Goal: Task Accomplishment & Management: Manage account settings

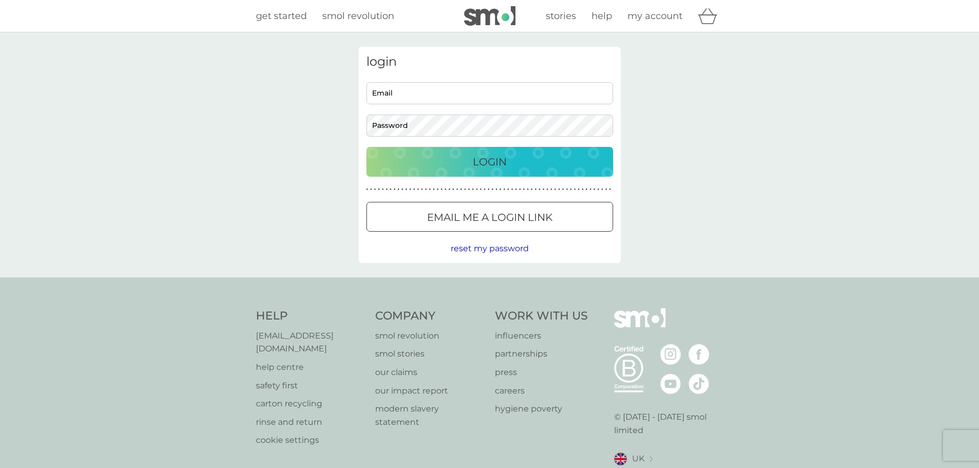
click at [445, 82] on input "Email" at bounding box center [489, 93] width 247 height 22
click at [486, 212] on div at bounding box center [489, 217] width 37 height 11
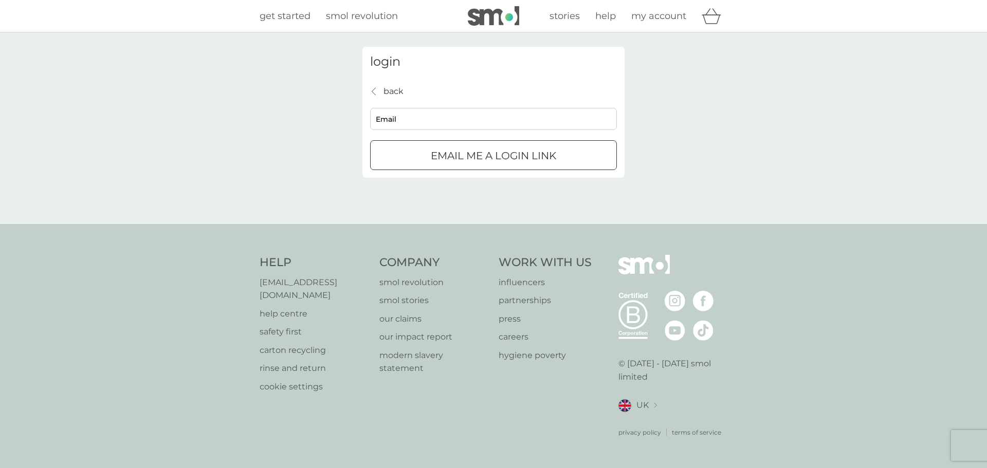
click at [444, 116] on input "Email" at bounding box center [493, 119] width 247 height 22
type input "[EMAIL_ADDRESS][DOMAIN_NAME]"
click at [458, 142] on button "Email me a login link" at bounding box center [493, 155] width 247 height 30
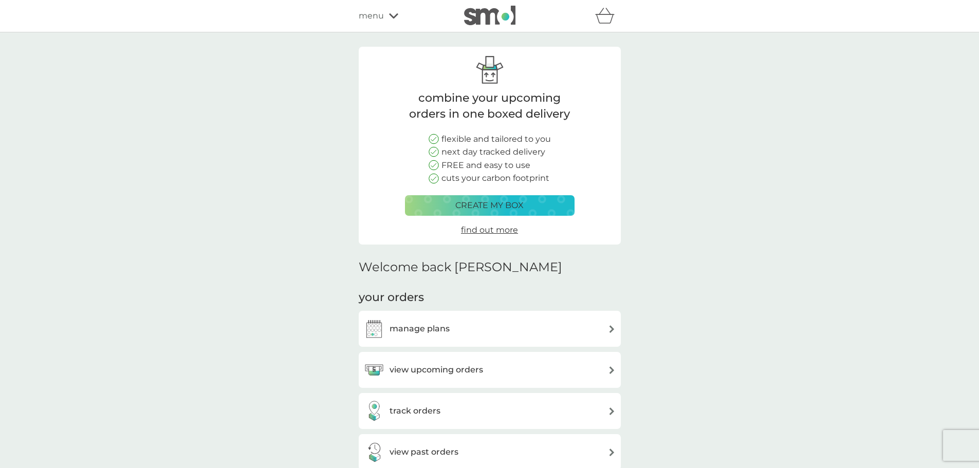
click at [537, 333] on div "manage plans" at bounding box center [490, 329] width 252 height 21
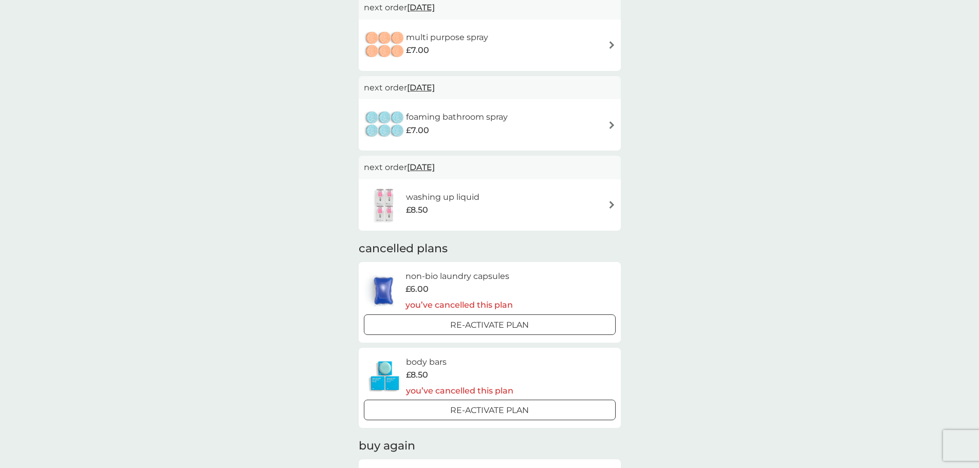
scroll to position [462, 0]
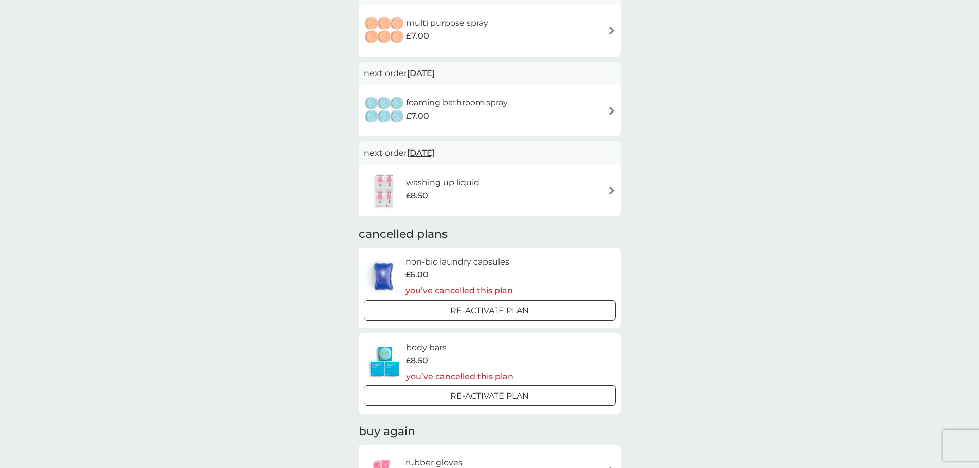
click at [513, 179] on div "washing up liquid £8.50" at bounding box center [490, 191] width 252 height 36
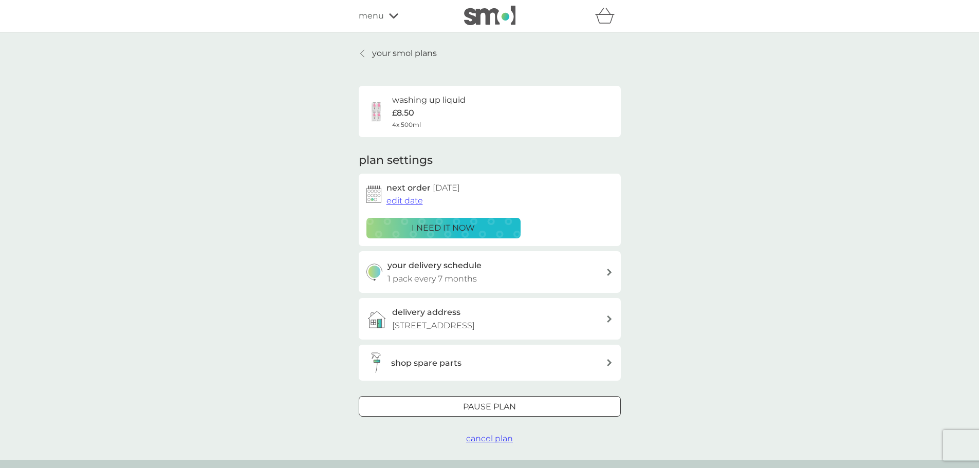
click at [496, 437] on span "cancel plan" at bounding box center [489, 439] width 47 height 10
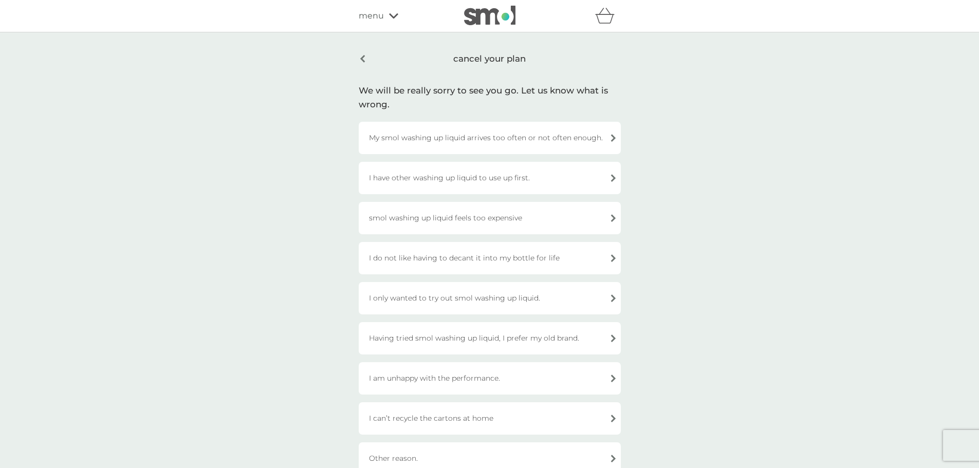
click at [553, 222] on div "smol washing up liquid feels too expensive" at bounding box center [490, 218] width 262 height 32
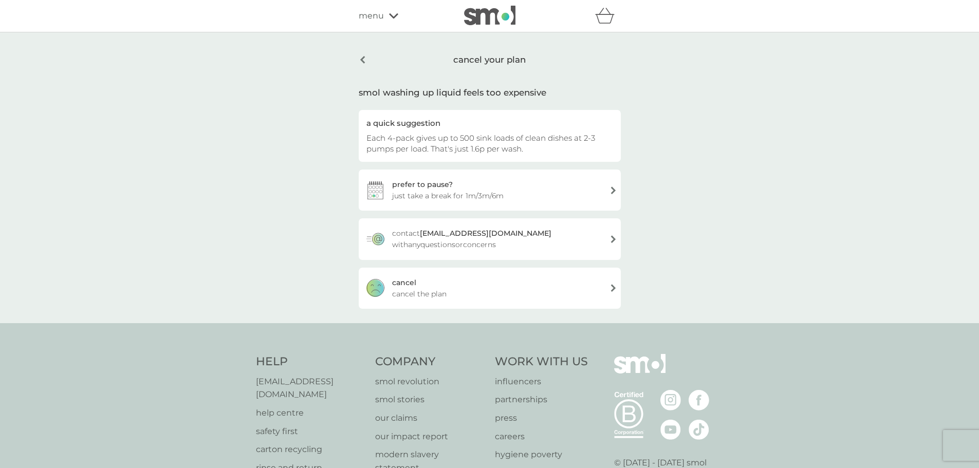
click at [457, 280] on div "[PERSON_NAME] the plan" at bounding box center [490, 288] width 262 height 41
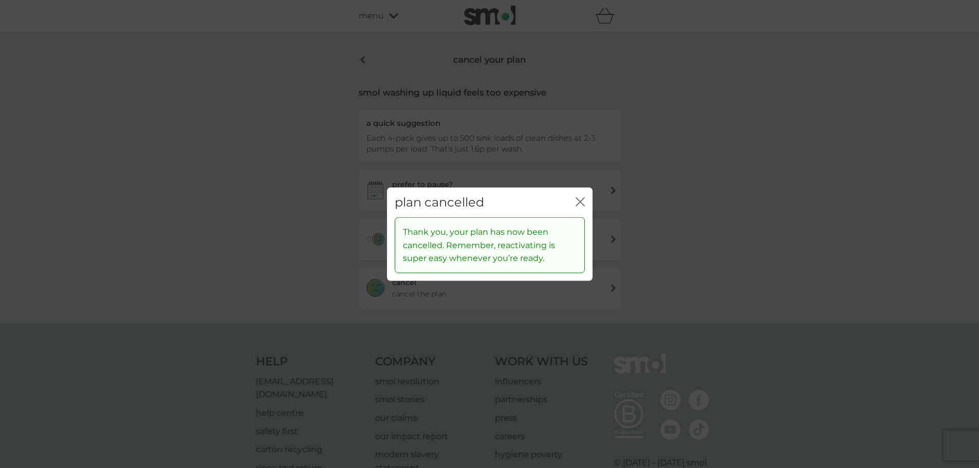
click at [582, 195] on div "close" at bounding box center [579, 202] width 9 height 15
click at [582, 205] on icon "close" at bounding box center [579, 201] width 9 height 9
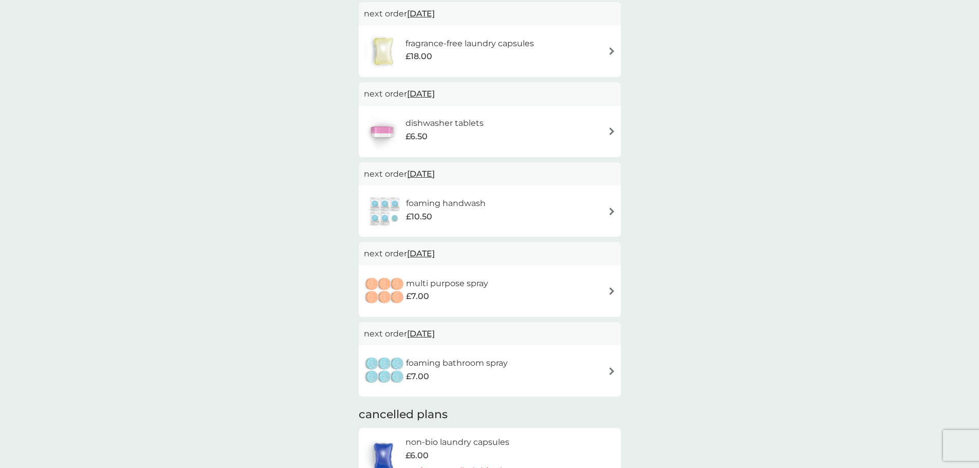
scroll to position [206, 0]
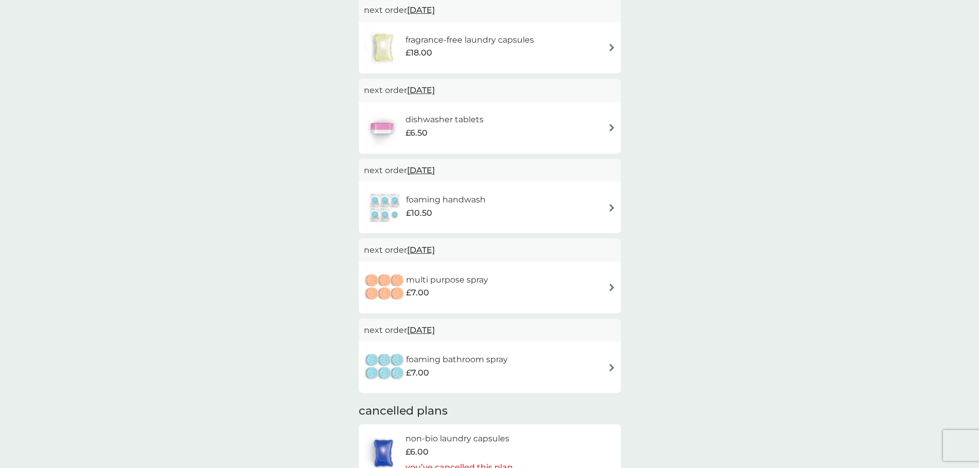
click at [559, 208] on div "foaming handwash £10.50" at bounding box center [490, 208] width 252 height 36
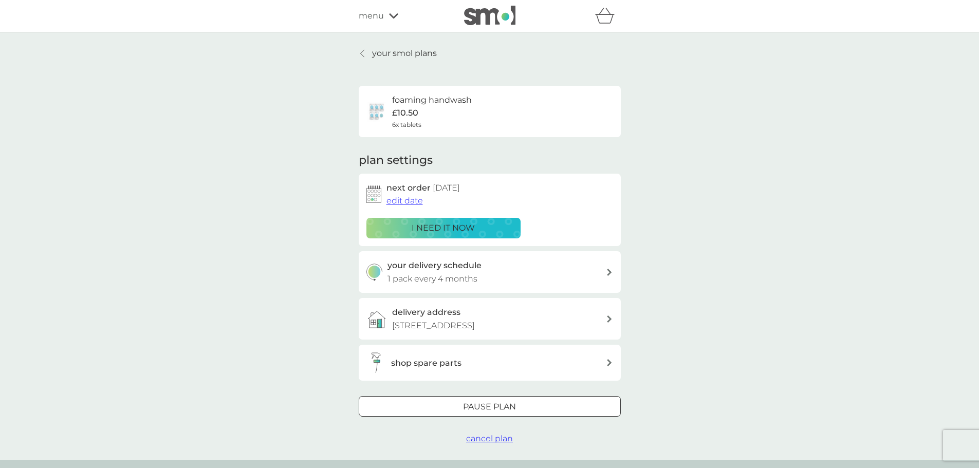
click at [453, 360] on h3 "shop spare parts" at bounding box center [426, 363] width 70 height 13
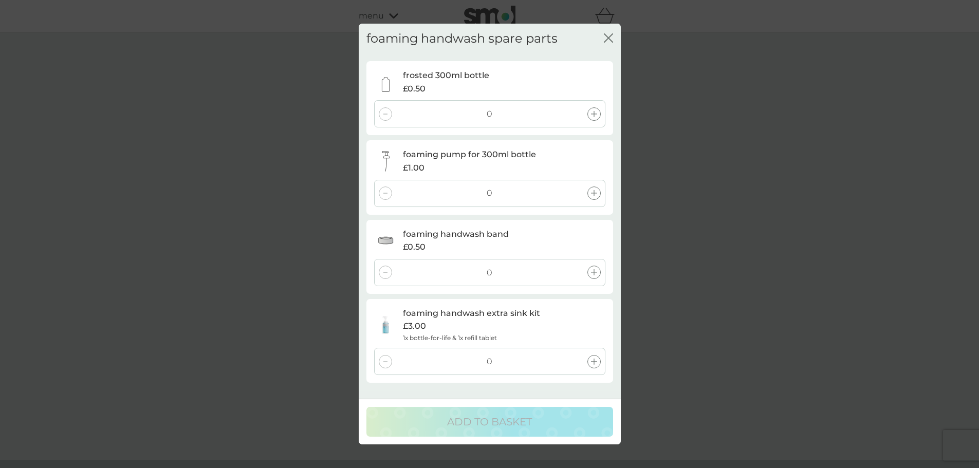
click at [608, 36] on icon "close" at bounding box center [608, 37] width 9 height 9
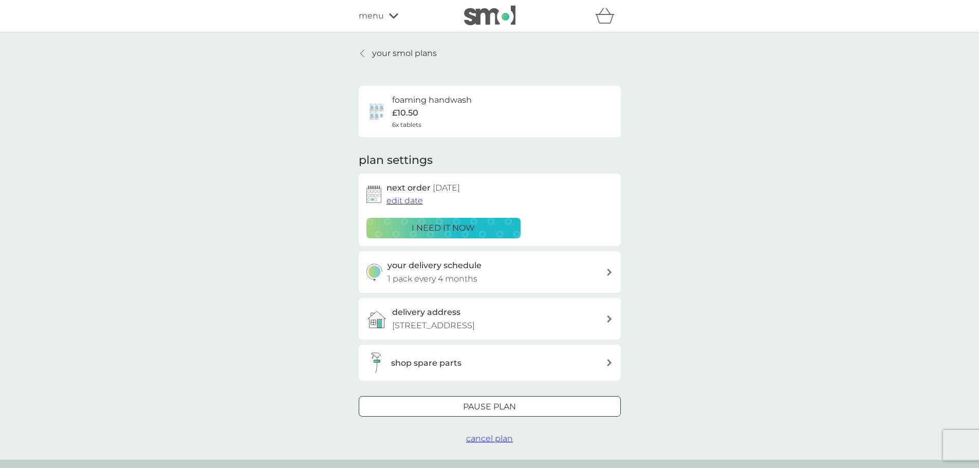
click at [493, 442] on span "cancel plan" at bounding box center [489, 439] width 47 height 10
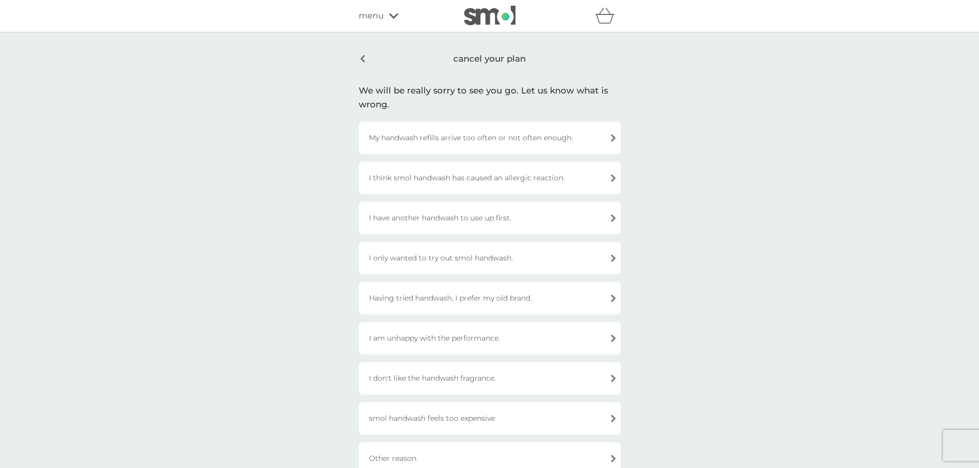
scroll to position [51, 0]
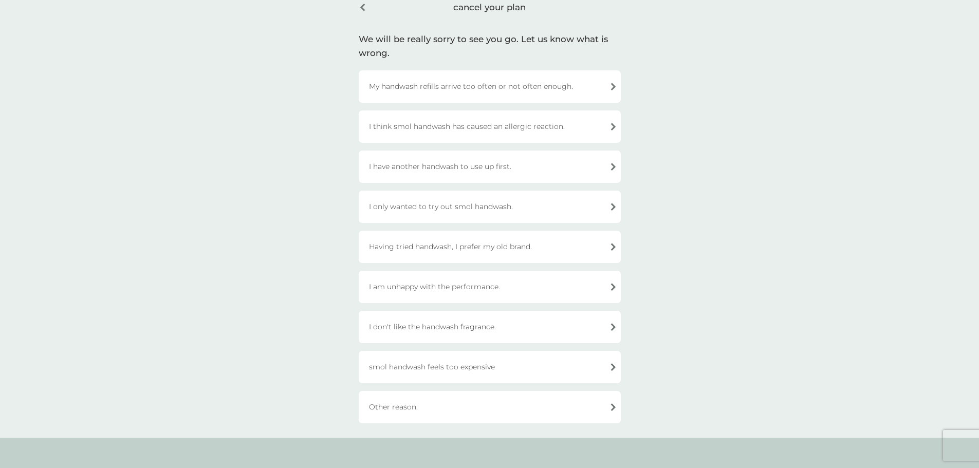
click at [581, 366] on div "smol handwash feels too expensive" at bounding box center [490, 367] width 262 height 32
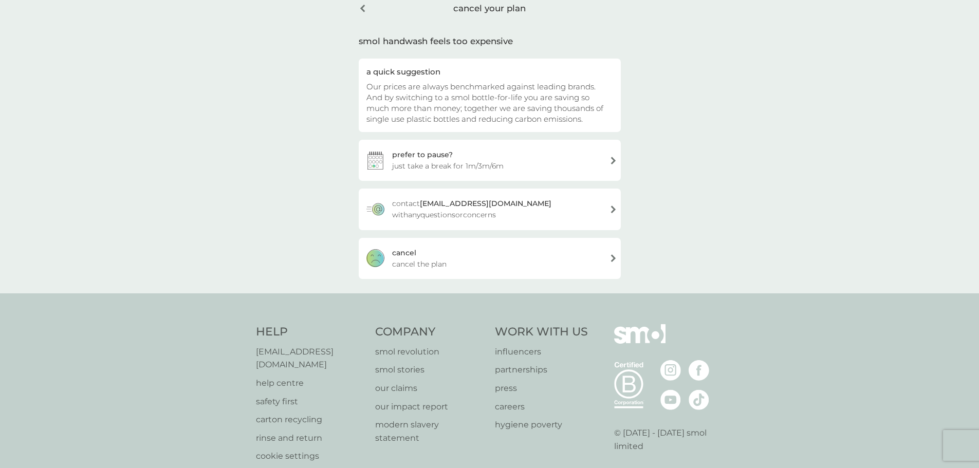
click at [361, 5] on div "cancel your plan" at bounding box center [490, 8] width 262 height 26
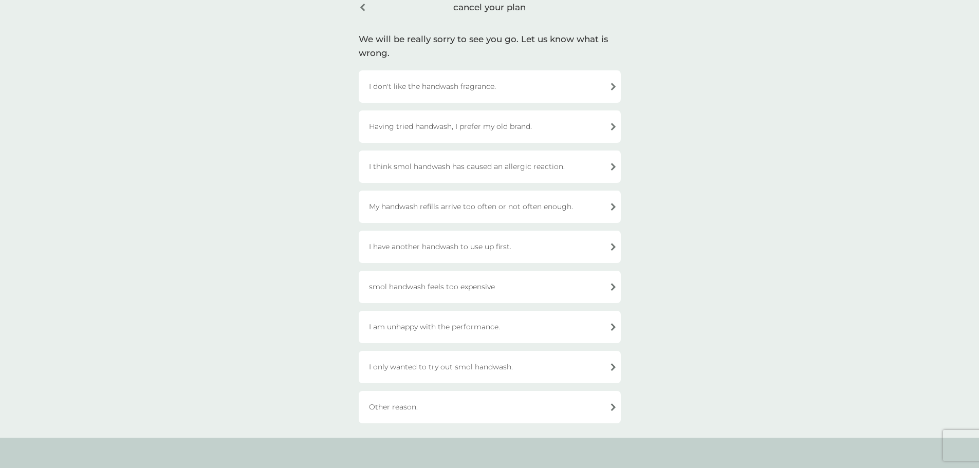
click at [361, 5] on div "cancel your plan" at bounding box center [490, 7] width 262 height 24
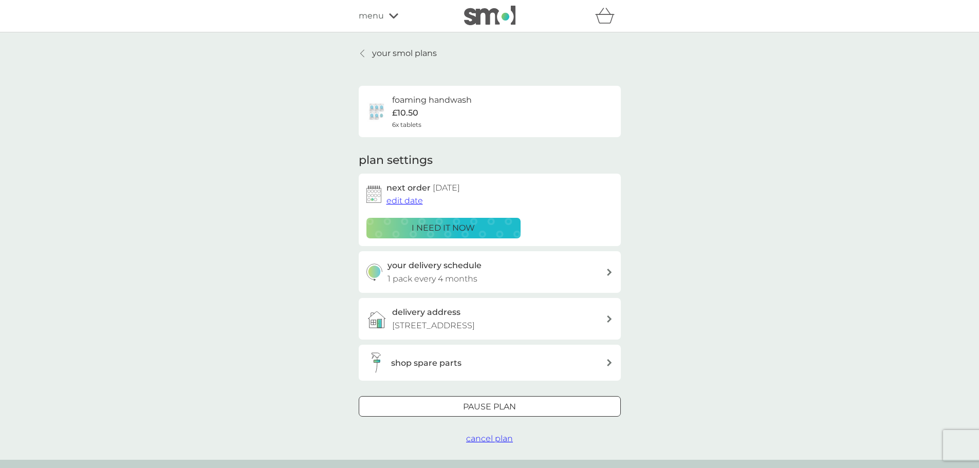
click at [362, 50] on icon at bounding box center [362, 53] width 4 height 8
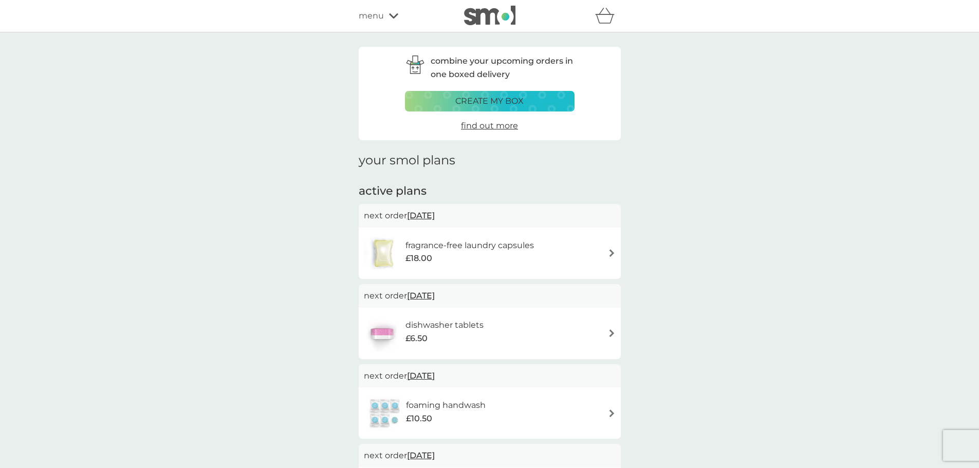
scroll to position [51, 0]
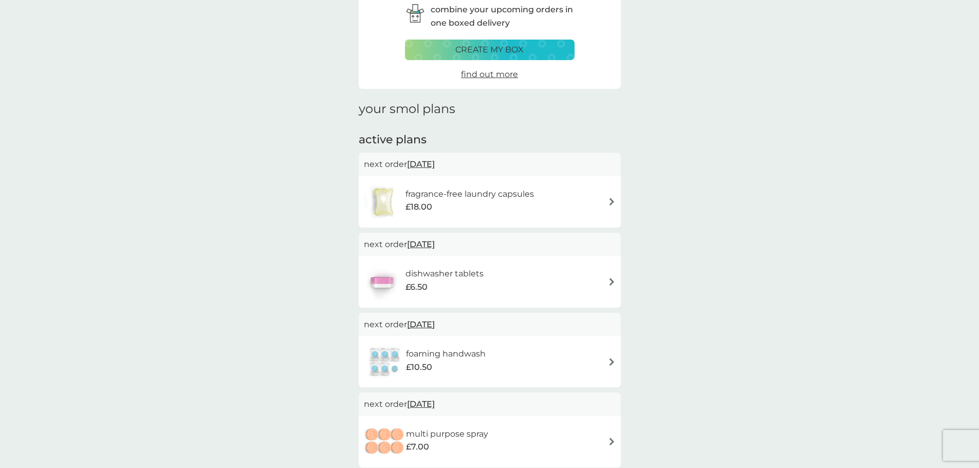
click at [604, 206] on div "fragrance-free laundry capsules £18.00" at bounding box center [490, 202] width 252 height 36
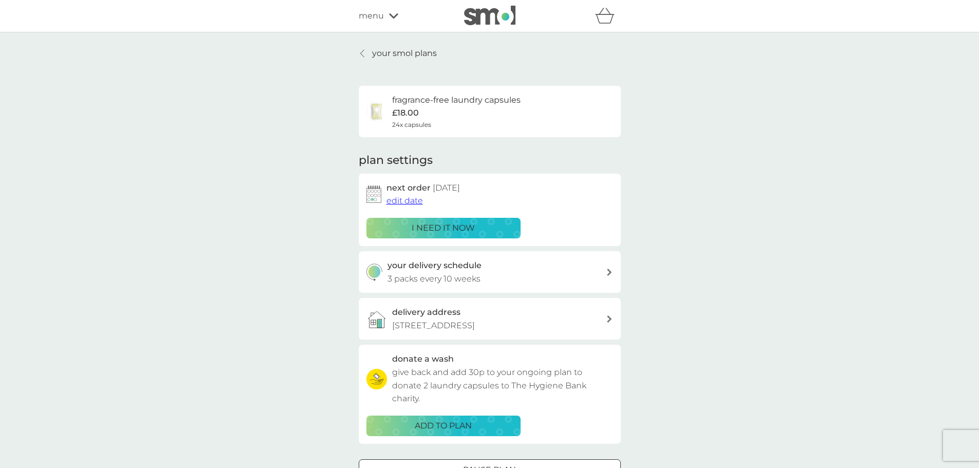
click at [366, 14] on span "menu" at bounding box center [371, 15] width 25 height 13
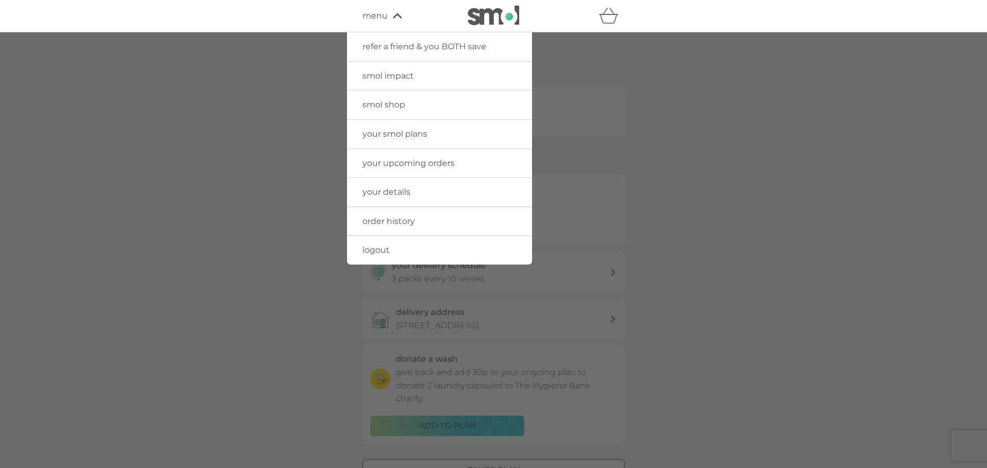
click at [410, 105] on link "smol shop" at bounding box center [439, 104] width 185 height 29
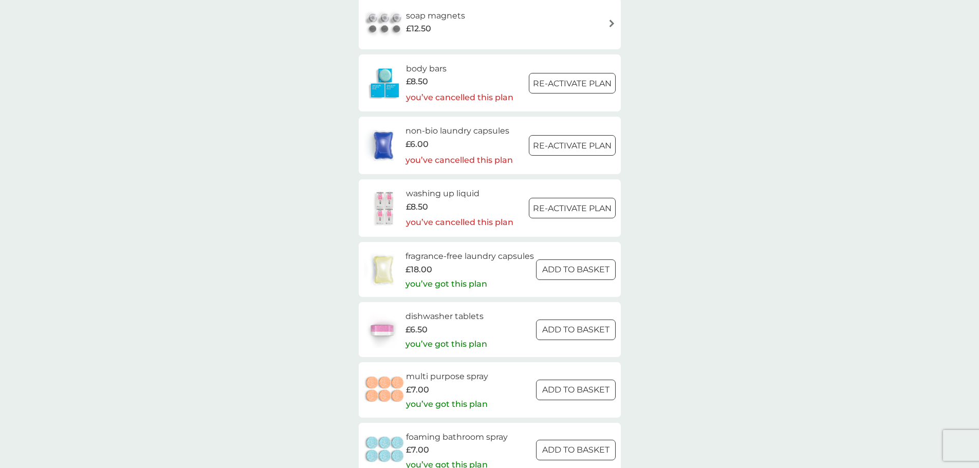
scroll to position [1336, 0]
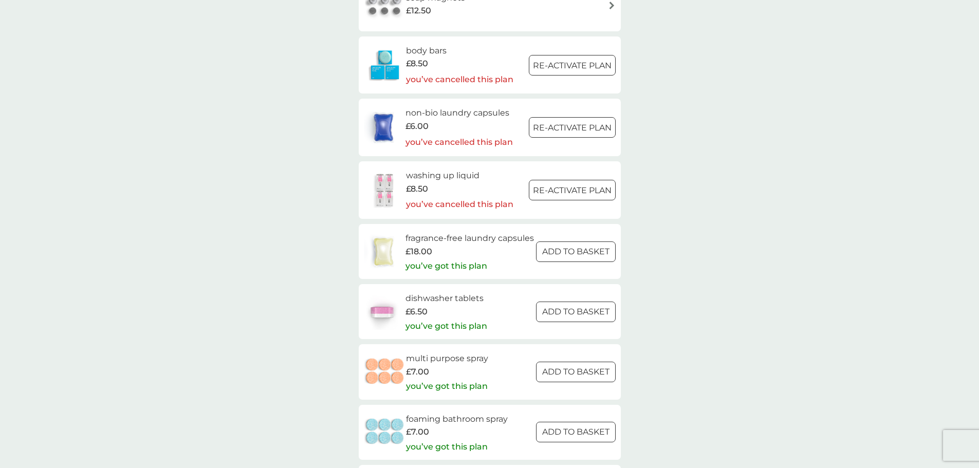
click at [455, 244] on h6 "fragrance-free laundry capsules" at bounding box center [469, 238] width 128 height 13
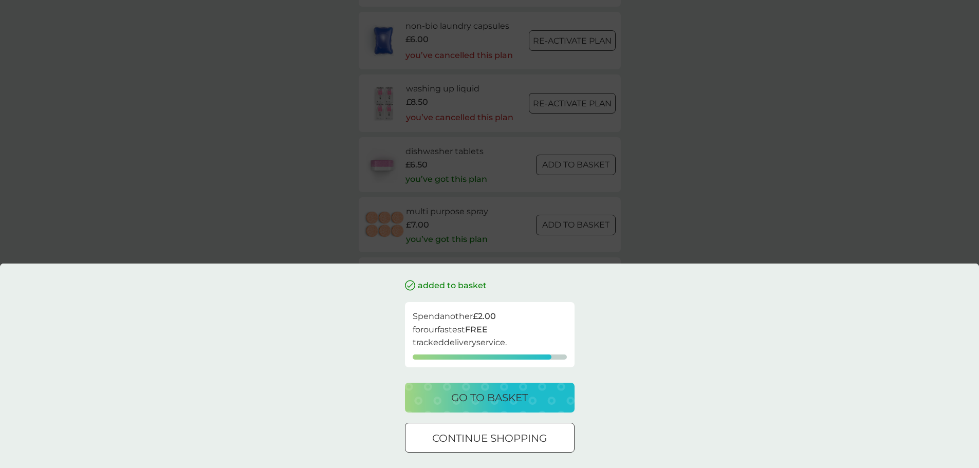
scroll to position [1439, 0]
click at [541, 442] on p "continue shopping" at bounding box center [489, 438] width 115 height 16
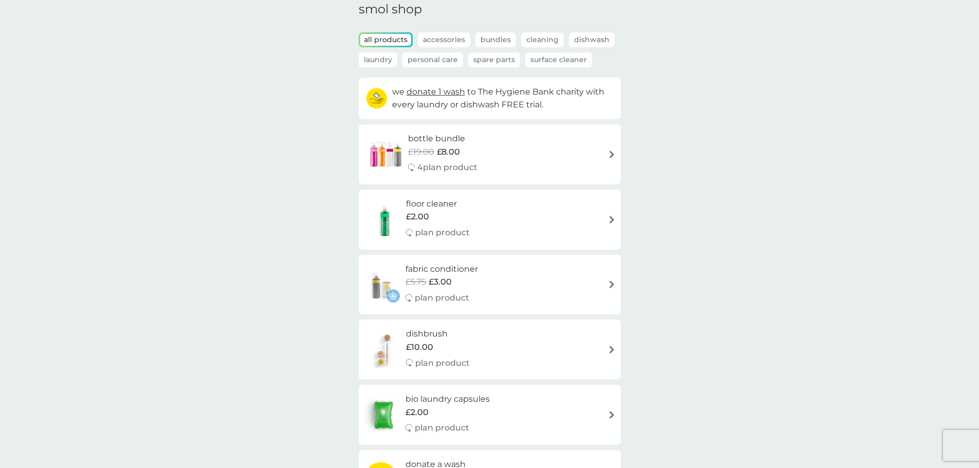
scroll to position [0, 0]
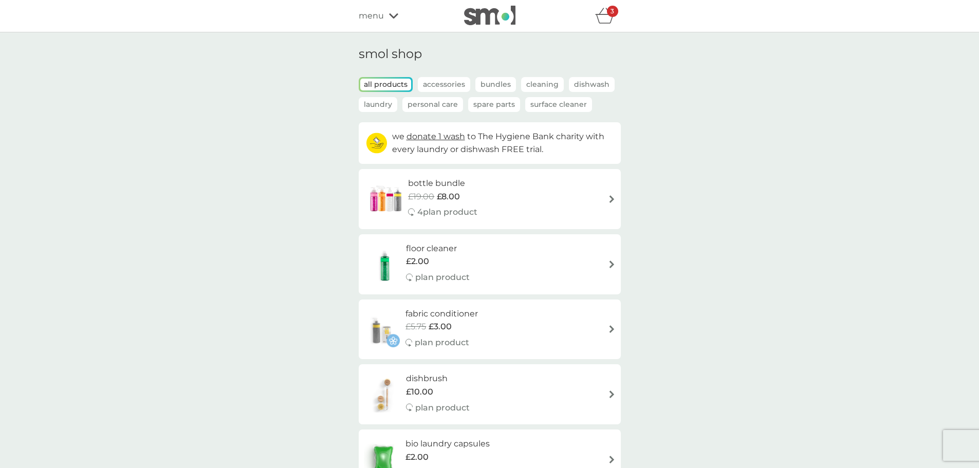
click at [611, 26] on div "refer a friend & you BOTH save smol impact smol shop your smol plans your upcom…" at bounding box center [490, 16] width 262 height 21
click at [609, 23] on icon "basket" at bounding box center [605, 16] width 20 height 16
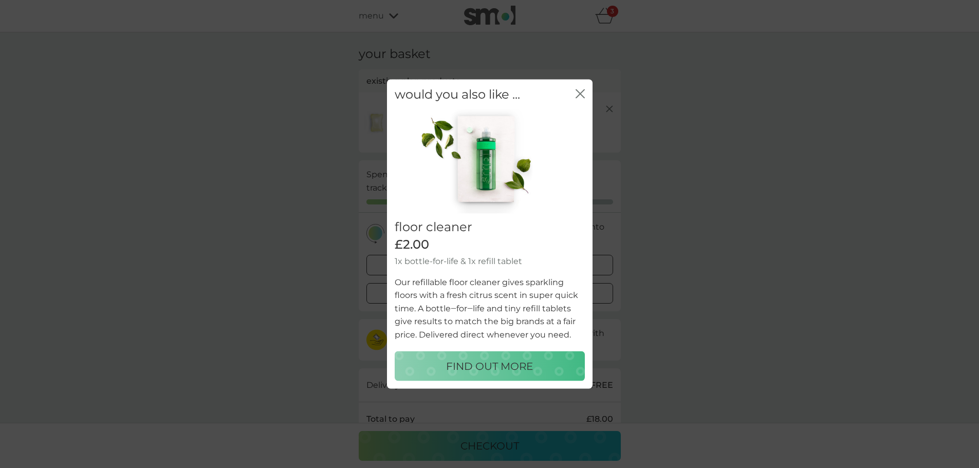
click at [579, 94] on icon "close" at bounding box center [579, 93] width 9 height 9
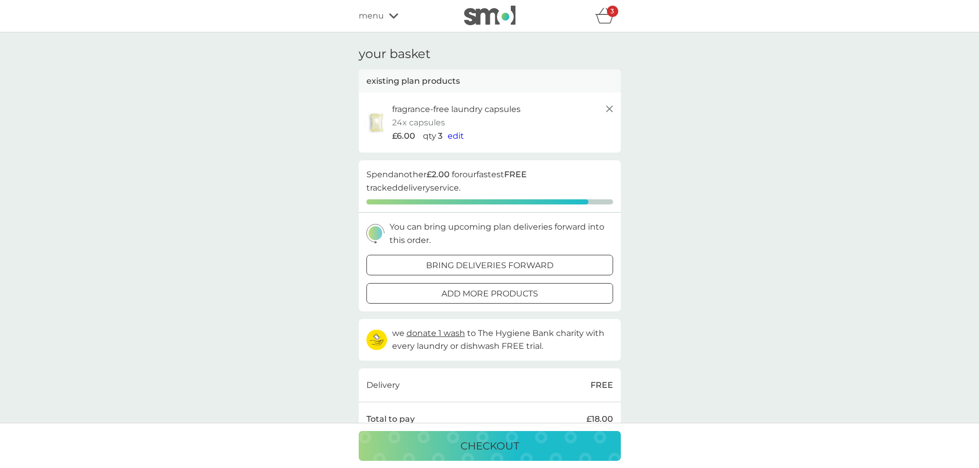
click at [460, 134] on span "edit" at bounding box center [456, 136] width 16 height 10
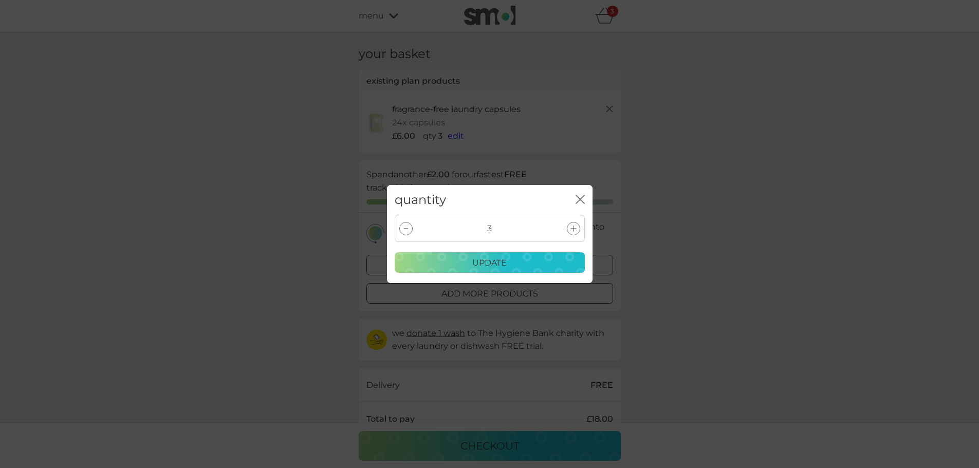
click at [582, 199] on icon "close" at bounding box center [579, 199] width 9 height 9
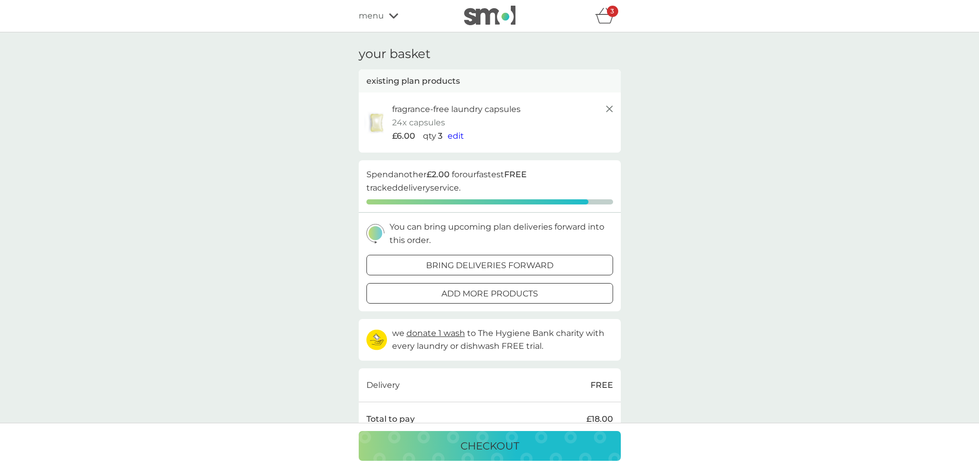
click at [448, 129] on button "edit" at bounding box center [456, 135] width 16 height 13
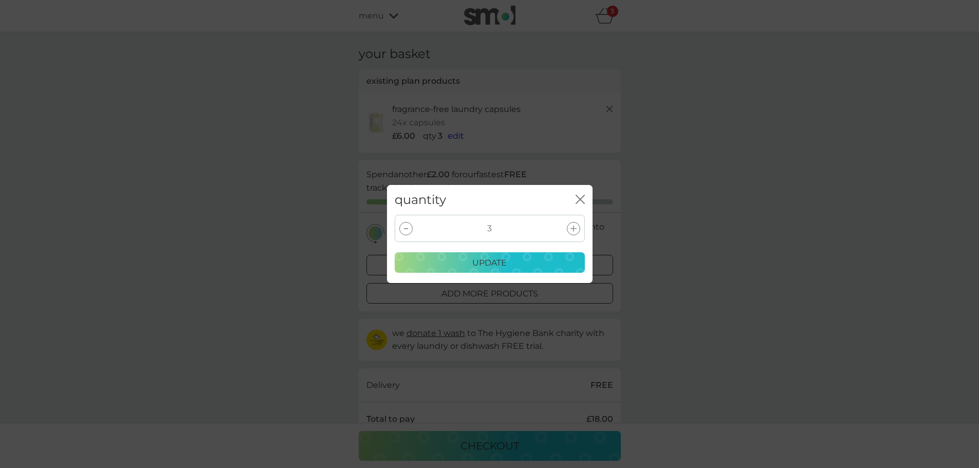
click at [574, 198] on div "quantity close" at bounding box center [490, 200] width 206 height 30
click at [579, 202] on icon "close" at bounding box center [579, 199] width 9 height 9
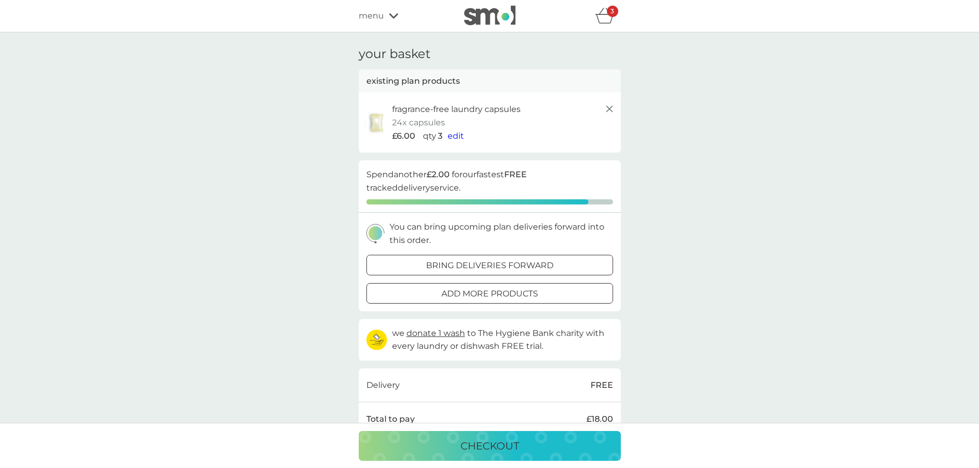
click at [385, 15] on div "menu" at bounding box center [402, 15] width 87 height 13
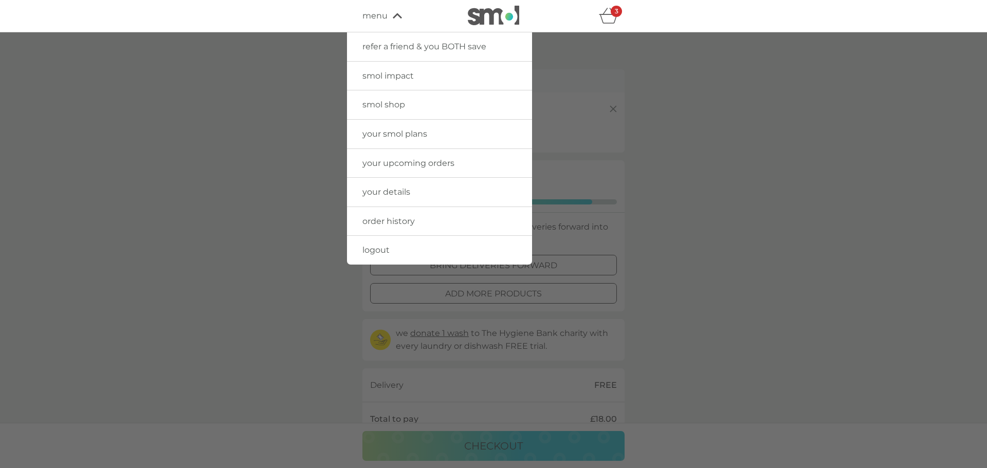
click at [405, 126] on link "your smol plans" at bounding box center [439, 134] width 185 height 29
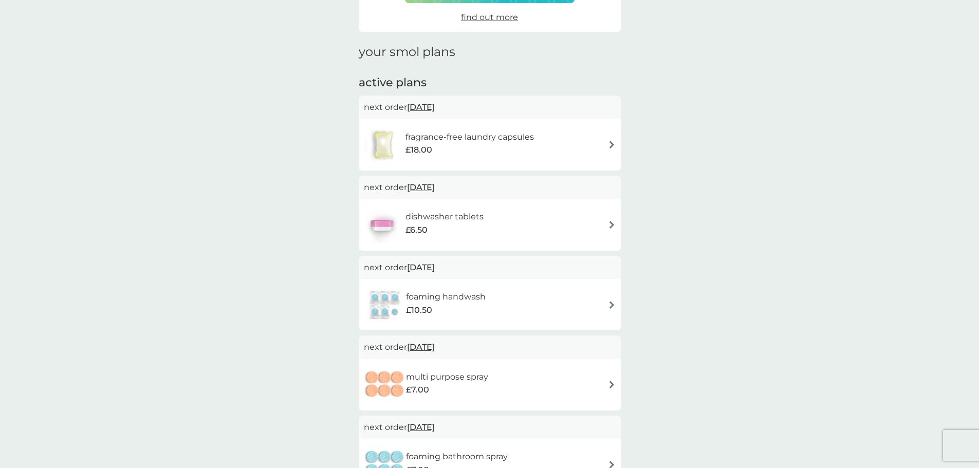
scroll to position [154, 0]
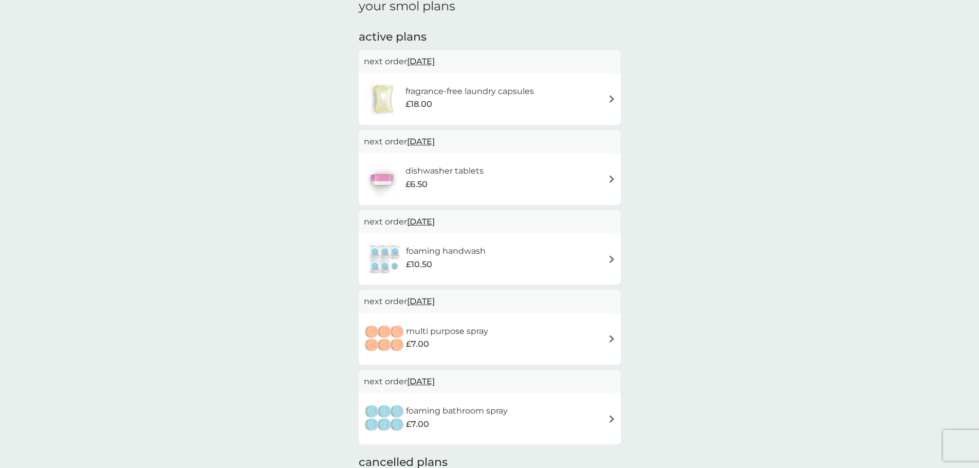
click at [471, 179] on div "£6.50" at bounding box center [444, 184] width 78 height 13
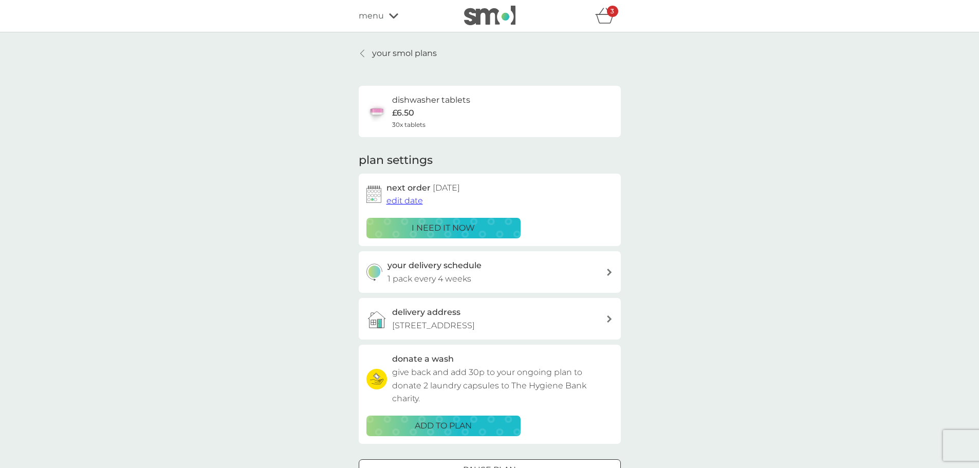
click at [407, 61] on div "your smol plans dishwasher tablets £6.50 30x tablets plan settings next order […" at bounding box center [490, 277] width 262 height 461
click at [407, 58] on p "your smol plans" at bounding box center [404, 53] width 65 height 13
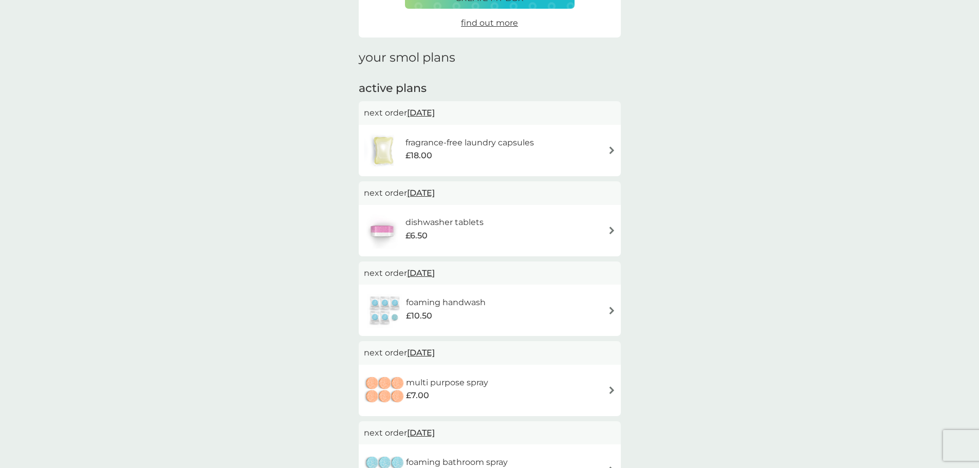
scroll to position [154, 0]
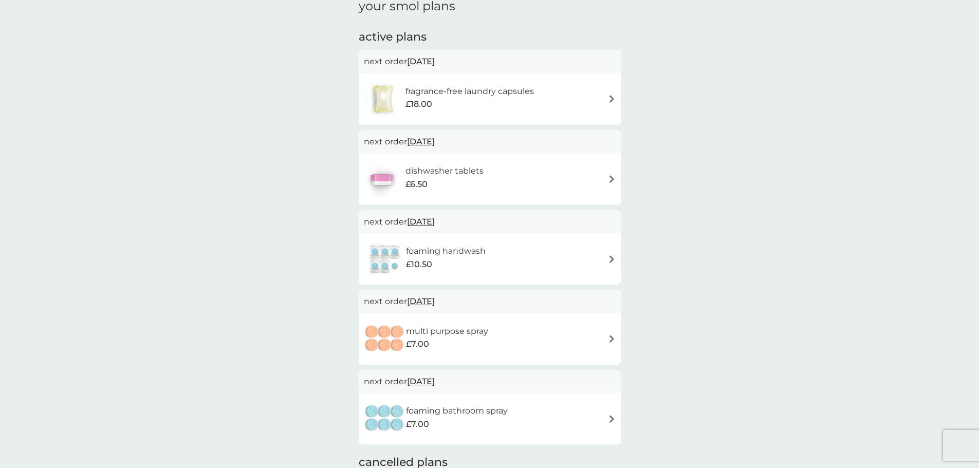
click at [576, 340] on div "multi purpose spray £7.00" at bounding box center [490, 339] width 252 height 36
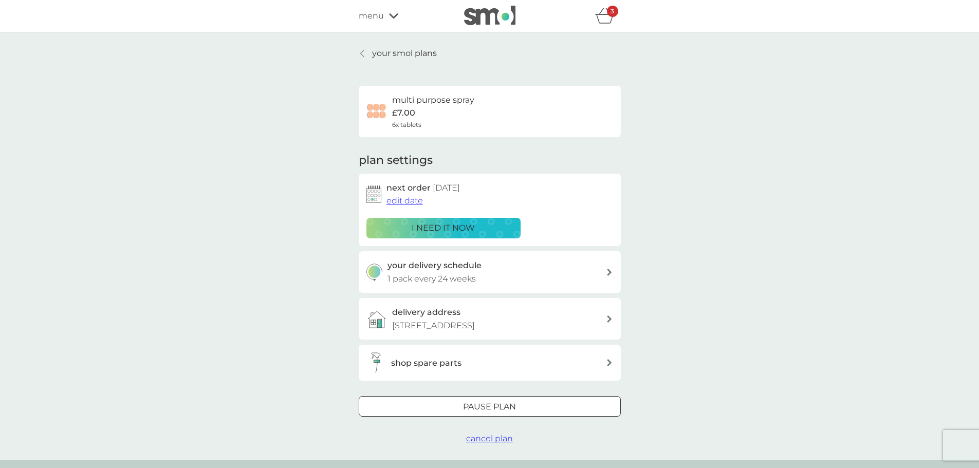
click at [490, 436] on span "cancel plan" at bounding box center [489, 439] width 47 height 10
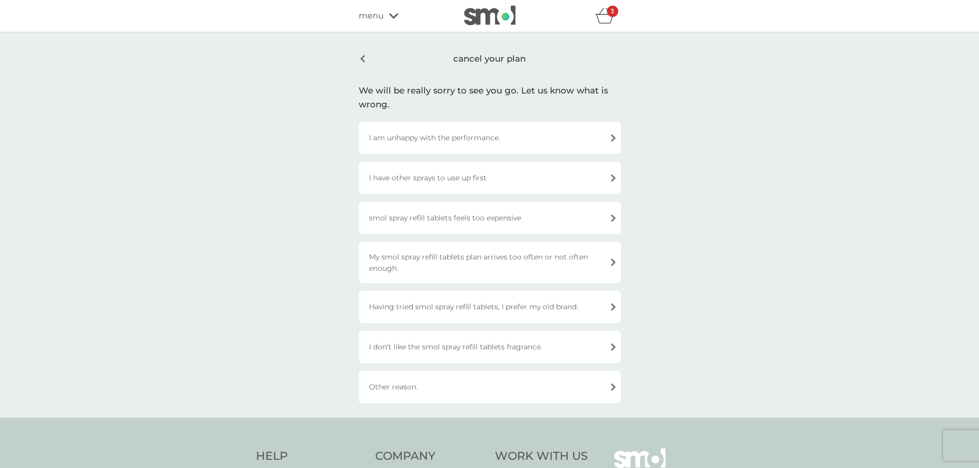
click at [507, 225] on div "smol spray refill tablets feels too expensive" at bounding box center [490, 218] width 262 height 32
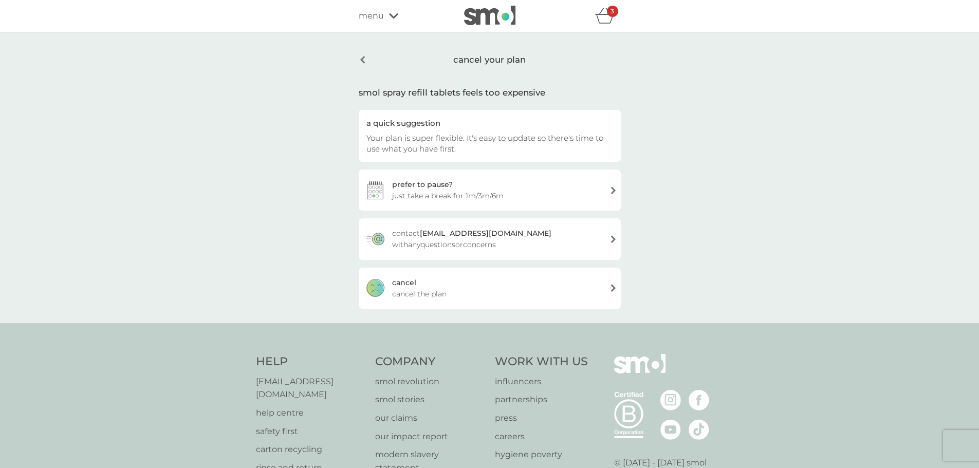
click at [457, 283] on div "[PERSON_NAME] the plan" at bounding box center [490, 288] width 262 height 41
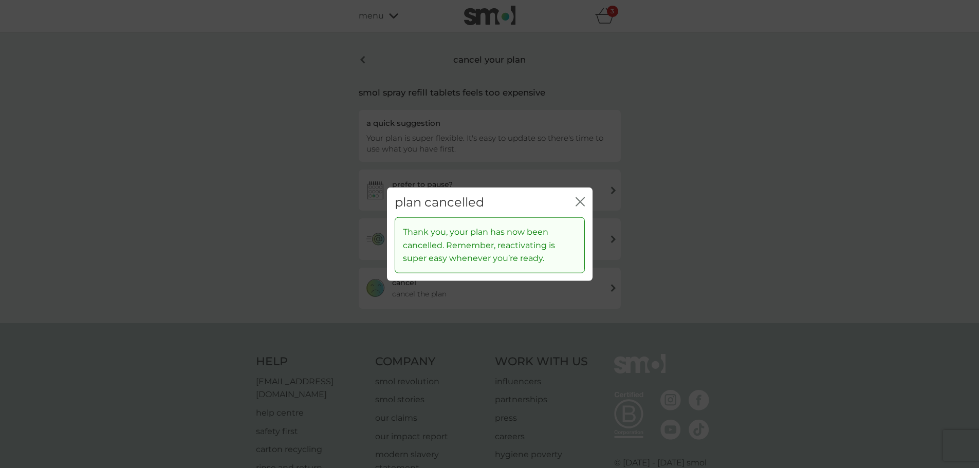
click at [574, 201] on div "plan cancelled close" at bounding box center [490, 202] width 206 height 30
click at [584, 200] on icon "close" at bounding box center [579, 201] width 9 height 9
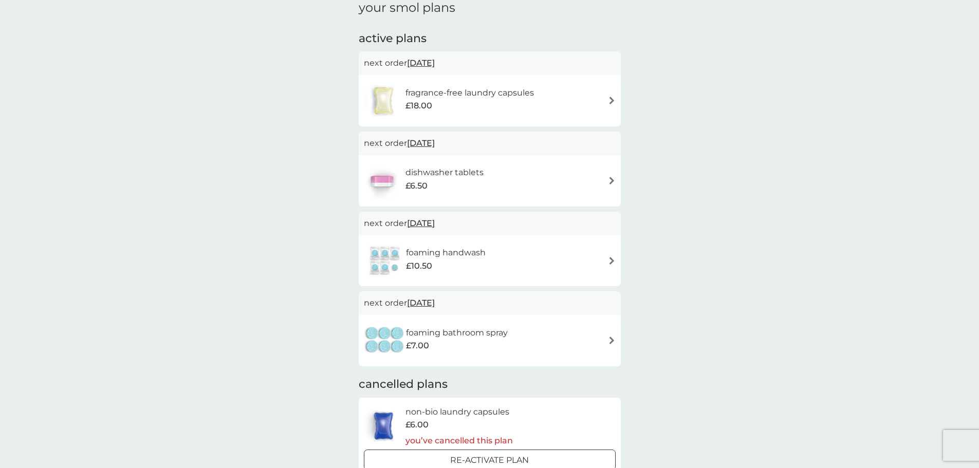
scroll to position [154, 0]
click at [553, 331] on div "foaming bathroom spray £7.00" at bounding box center [490, 339] width 252 height 36
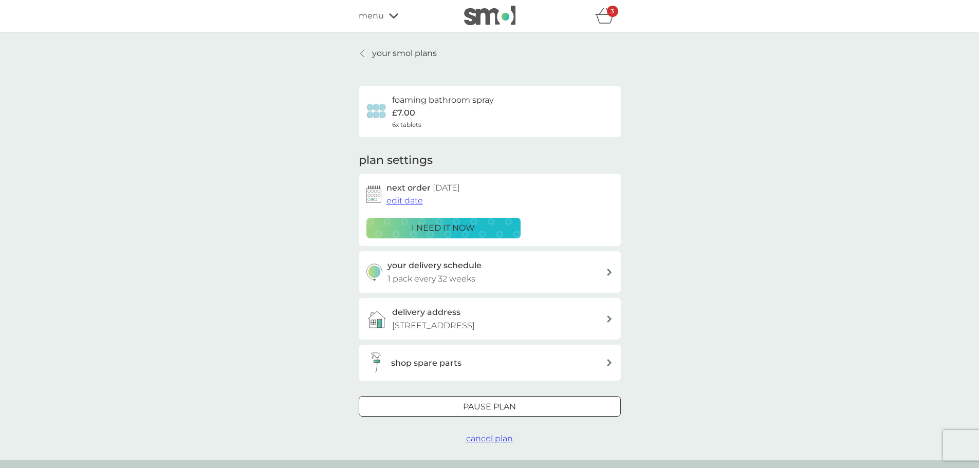
click at [492, 441] on span "cancel plan" at bounding box center [489, 439] width 47 height 10
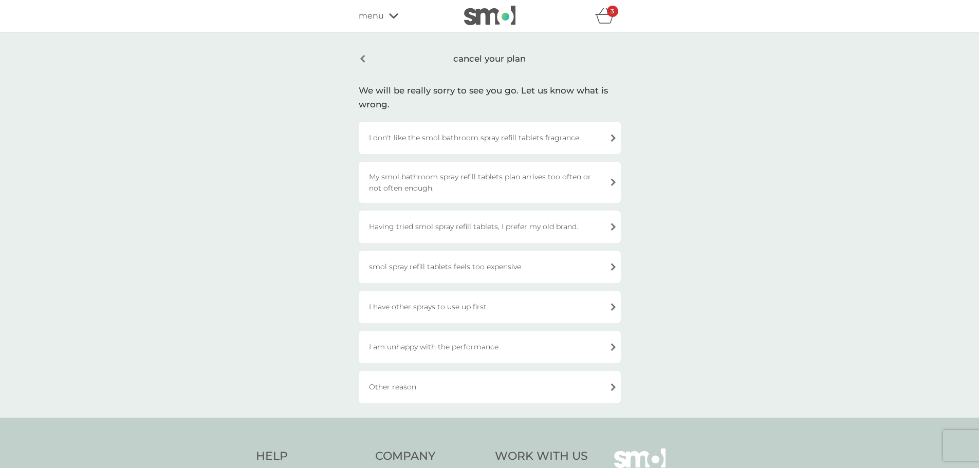
click at [504, 273] on div "smol spray refill tablets feels too expensive" at bounding box center [490, 267] width 262 height 32
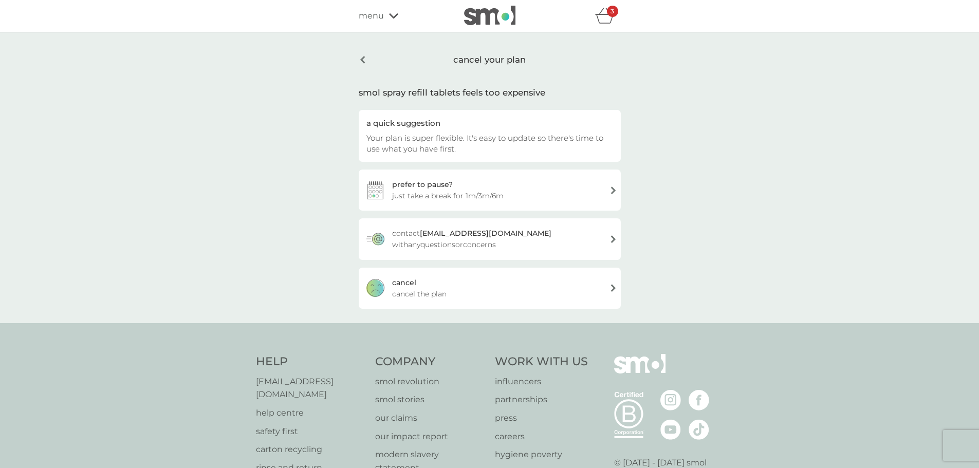
click at [510, 275] on div "[PERSON_NAME] the plan" at bounding box center [490, 288] width 262 height 41
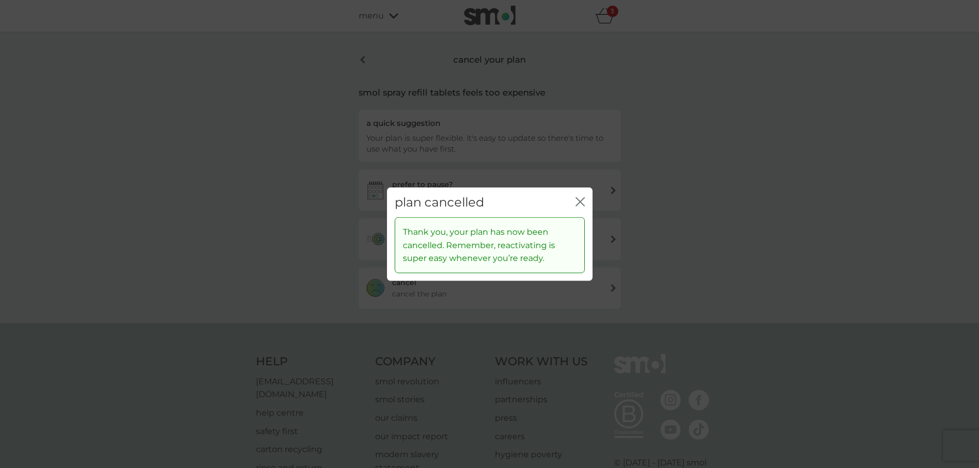
click at [577, 202] on icon "close" at bounding box center [579, 201] width 9 height 9
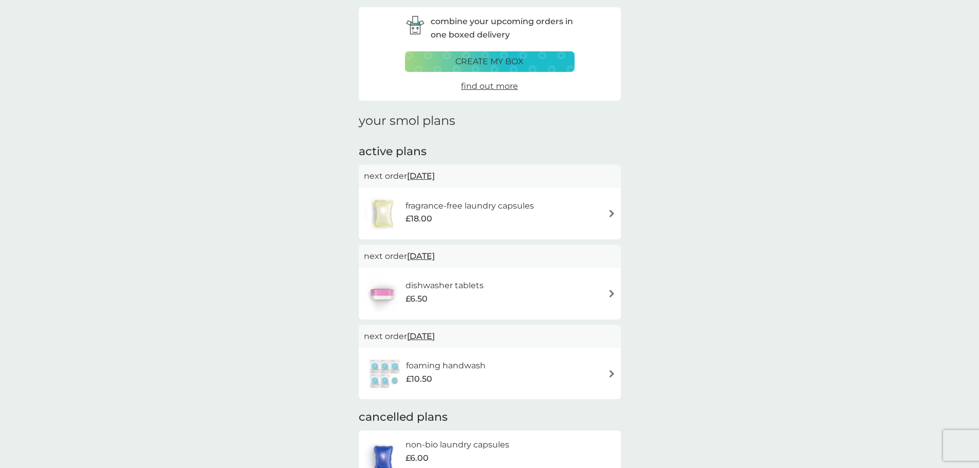
scroll to position [103, 0]
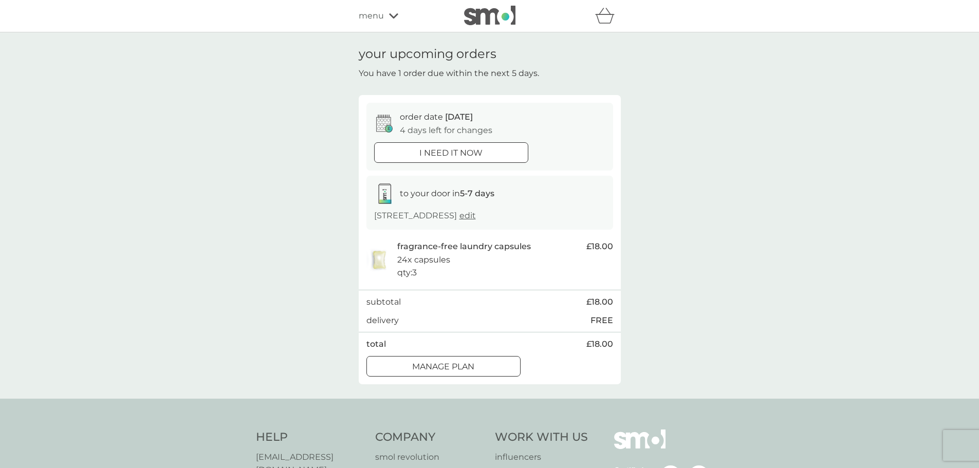
click at [475, 359] on button "Manage plan" at bounding box center [443, 366] width 154 height 21
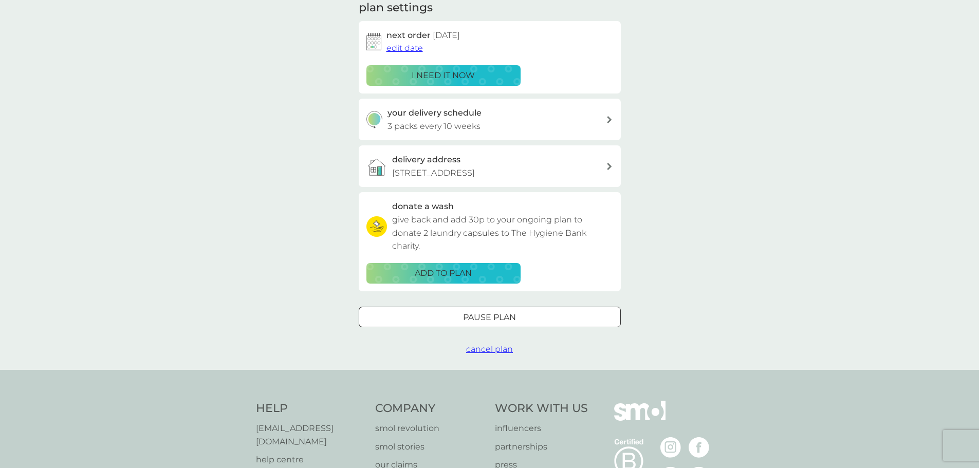
scroll to position [154, 0]
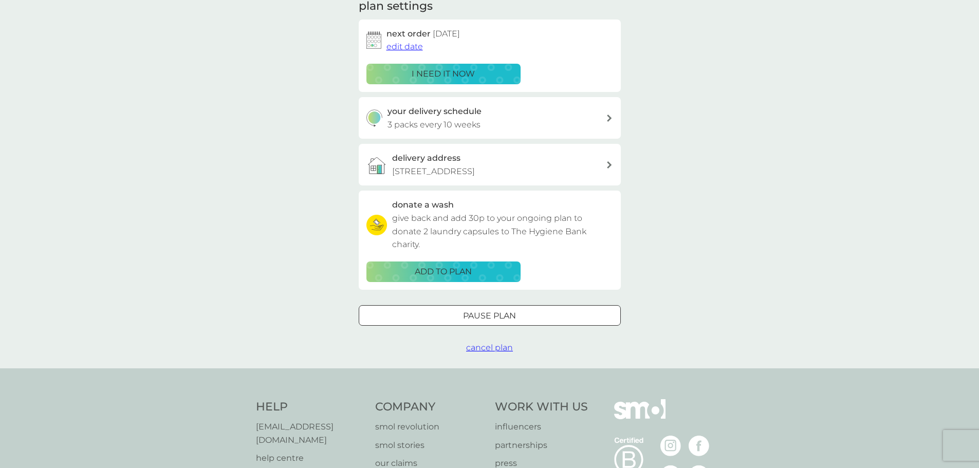
click at [503, 346] on span "cancel plan" at bounding box center [489, 348] width 47 height 10
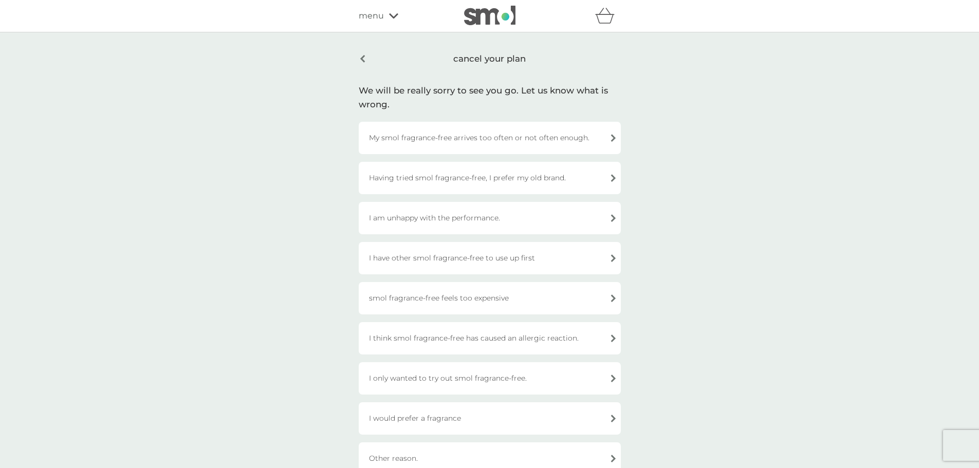
click at [371, 11] on span "menu" at bounding box center [371, 15] width 25 height 13
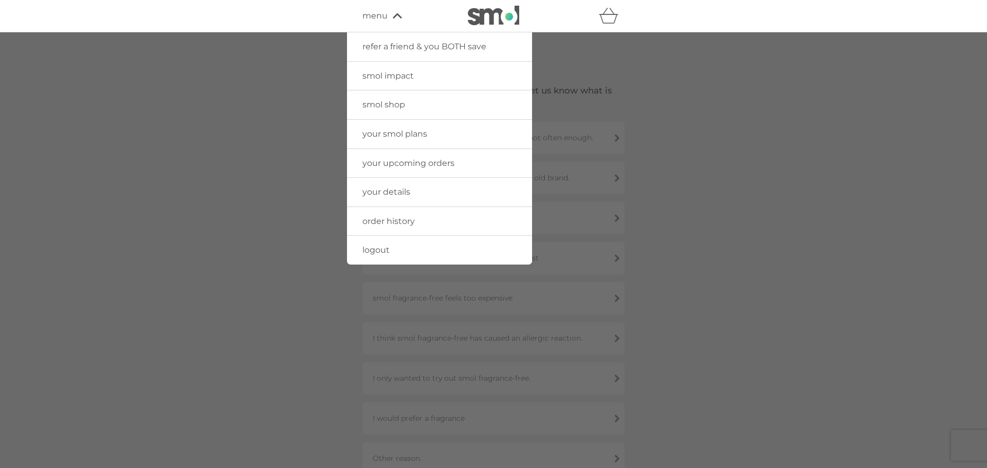
click at [388, 81] on link "smol impact" at bounding box center [439, 76] width 185 height 29
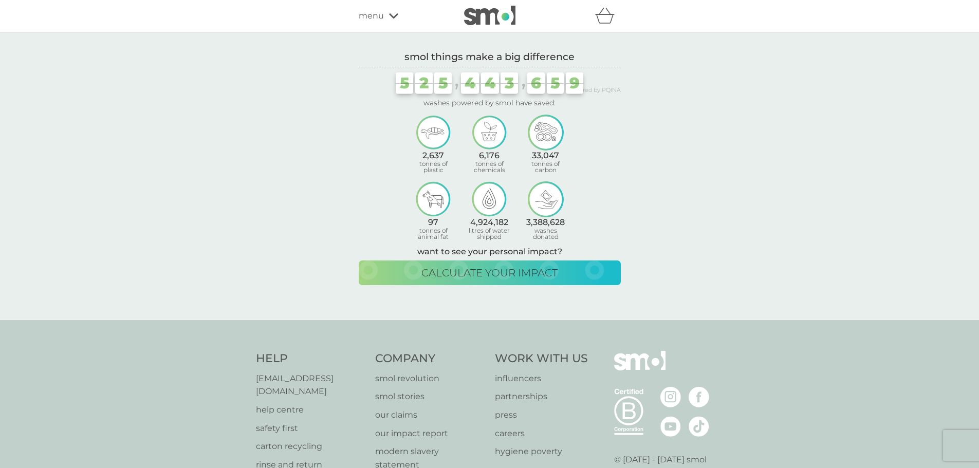
click at [396, 17] on icon at bounding box center [393, 16] width 9 height 6
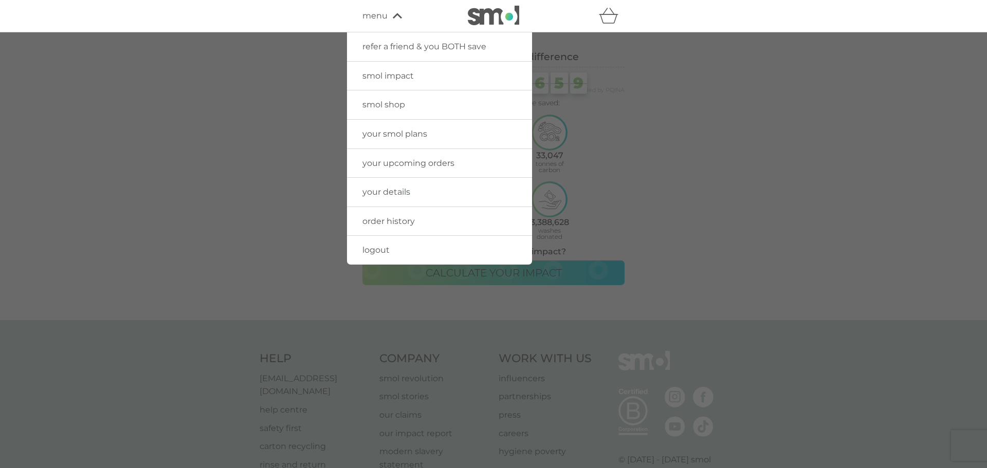
click at [400, 134] on span "your smol plans" at bounding box center [394, 134] width 65 height 10
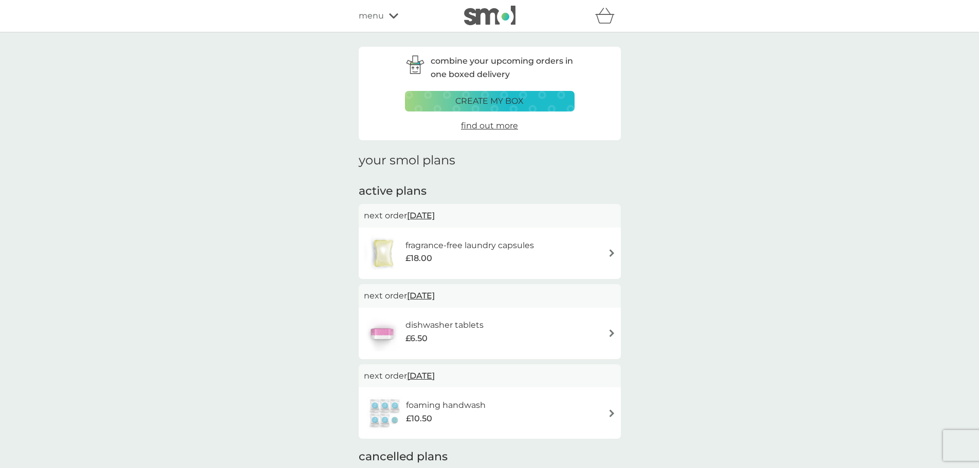
click at [511, 253] on div "£18.00" at bounding box center [469, 258] width 128 height 13
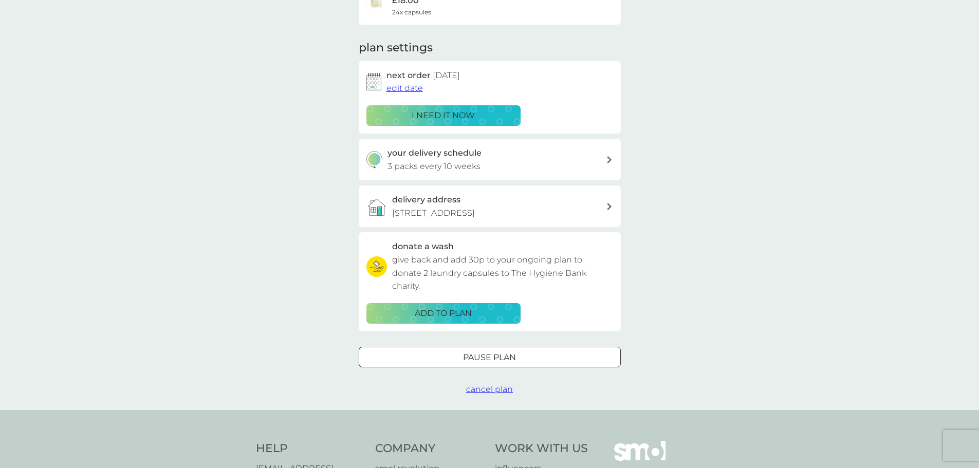
scroll to position [286, 0]
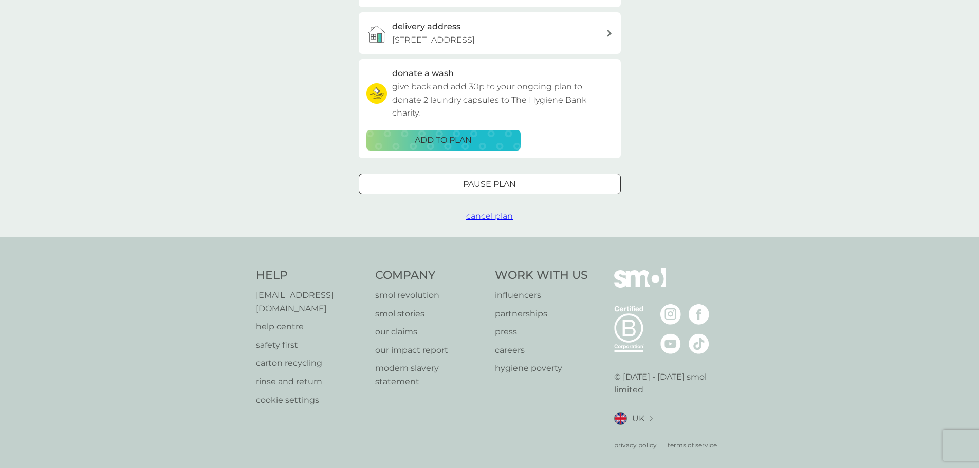
click at [508, 211] on span "cancel plan" at bounding box center [489, 216] width 47 height 10
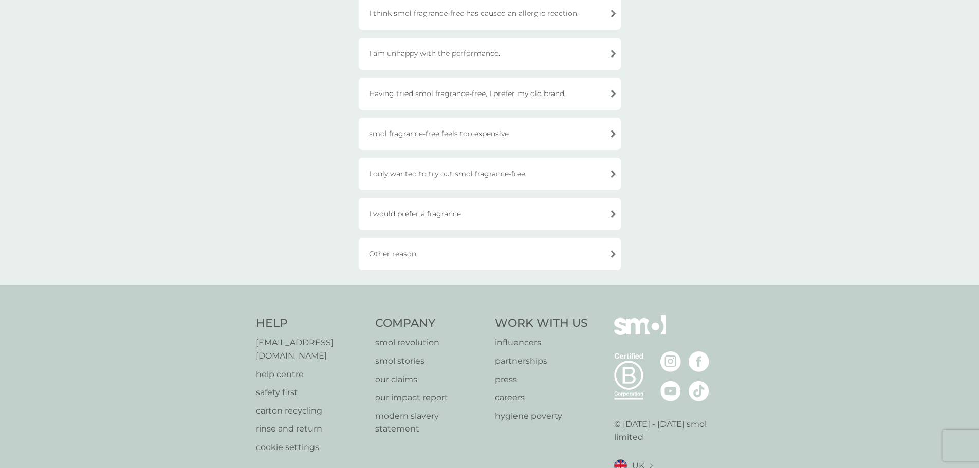
scroll to position [206, 0]
click at [499, 140] on div "smol fragrance-free feels too expensive" at bounding box center [490, 133] width 262 height 32
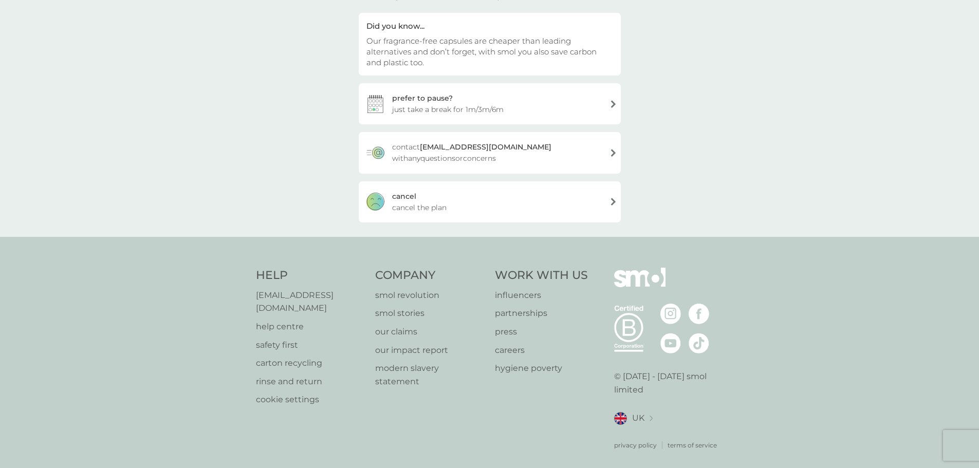
click at [516, 195] on div "[PERSON_NAME] the plan" at bounding box center [490, 201] width 262 height 41
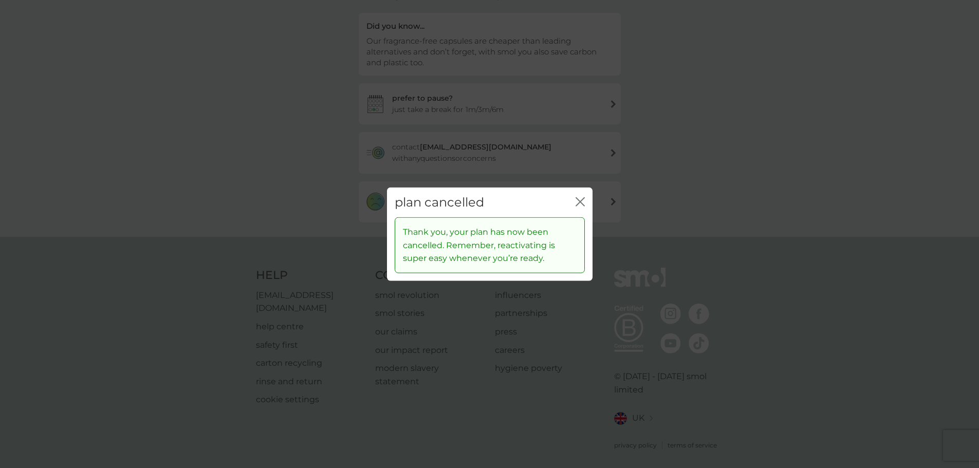
click at [583, 197] on icon "close" at bounding box center [579, 201] width 9 height 9
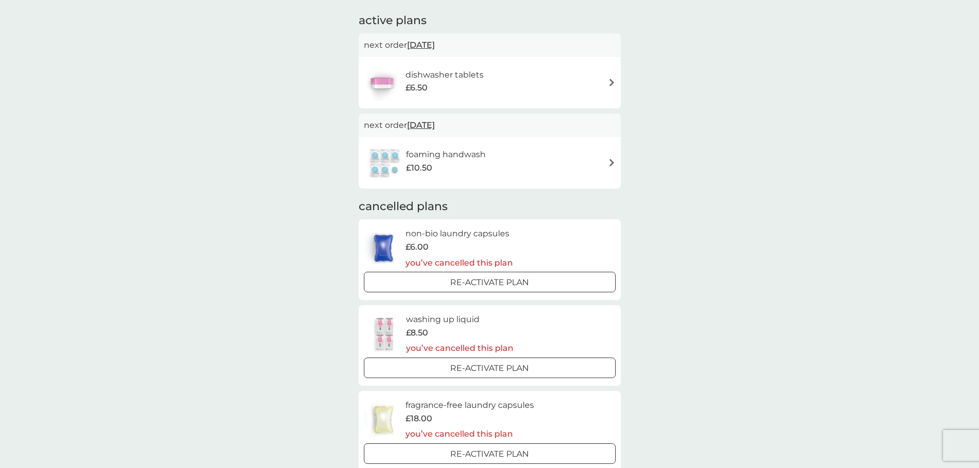
scroll to position [103, 0]
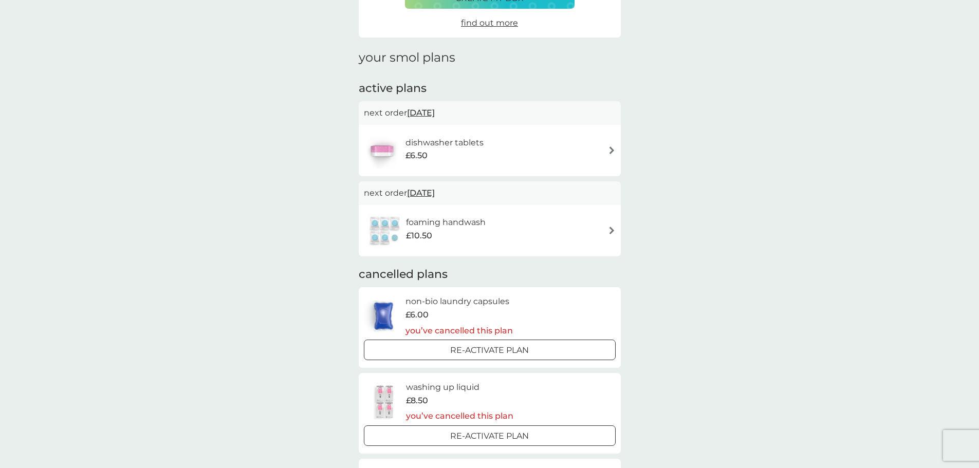
click at [492, 153] on div "dishwasher tablets £6.50" at bounding box center [449, 150] width 88 height 29
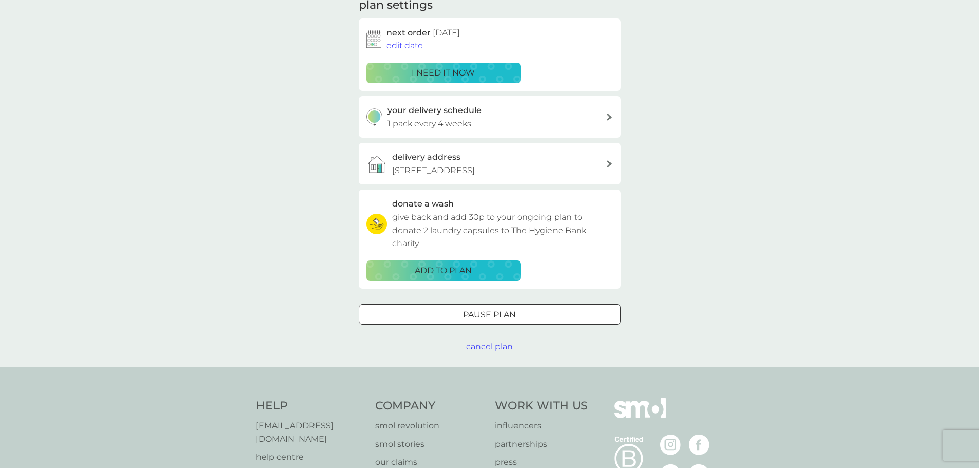
scroll to position [257, 0]
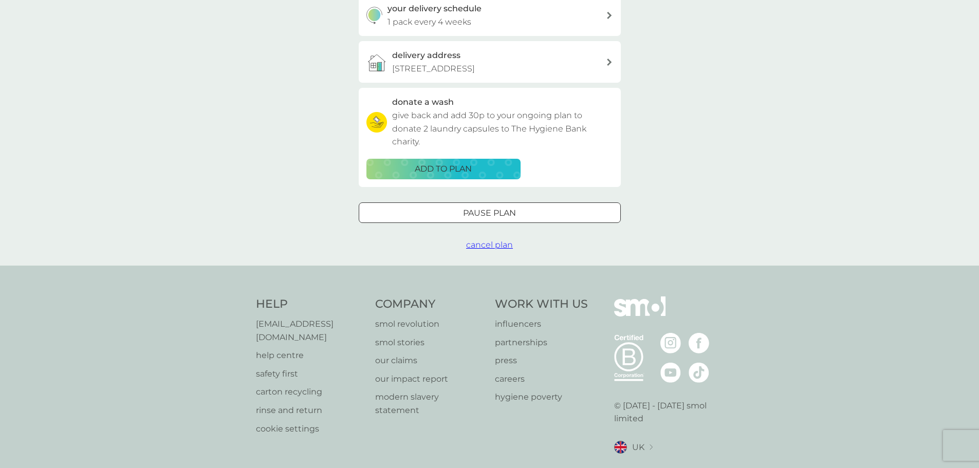
click at [500, 244] on span "cancel plan" at bounding box center [489, 245] width 47 height 10
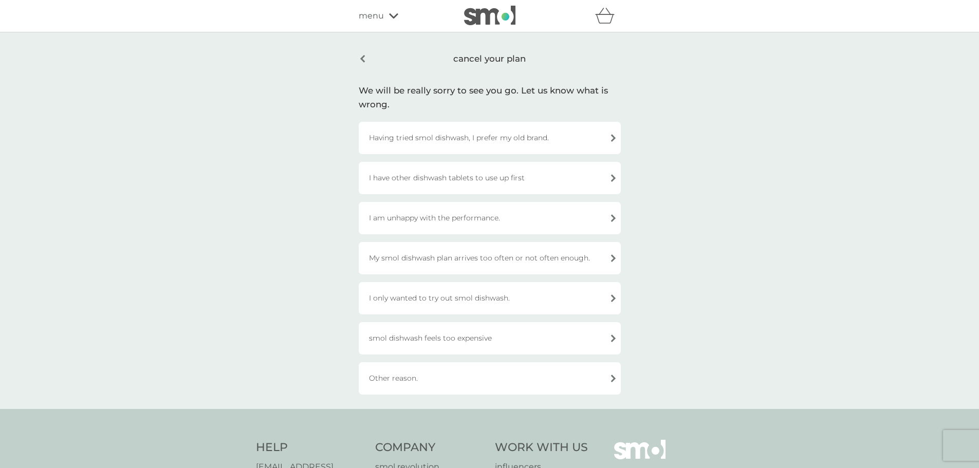
click at [486, 332] on div "smol dishwash feels too expensive" at bounding box center [490, 338] width 262 height 32
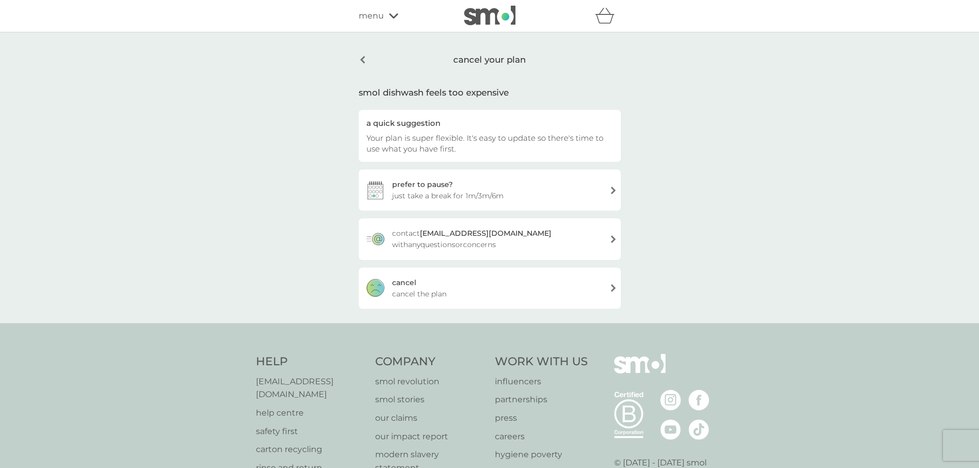
click at [486, 275] on div "[PERSON_NAME] the plan" at bounding box center [490, 288] width 262 height 41
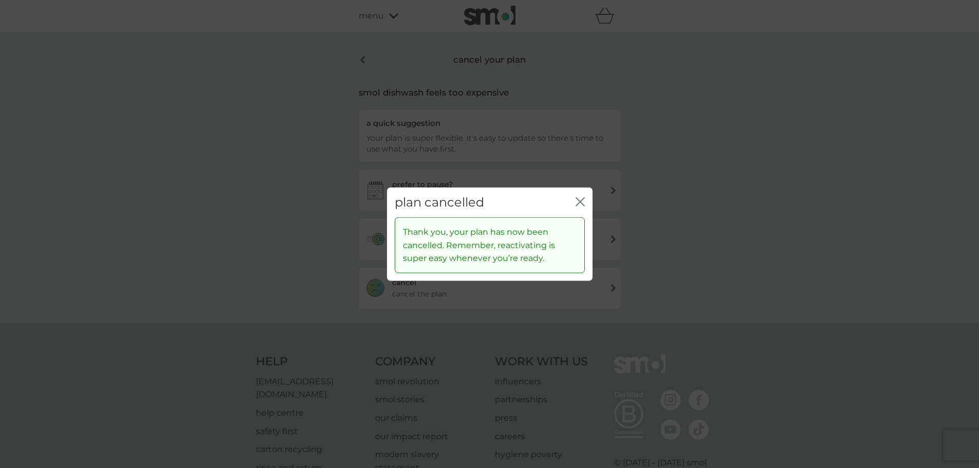
click at [578, 202] on icon "close" at bounding box center [579, 201] width 9 height 9
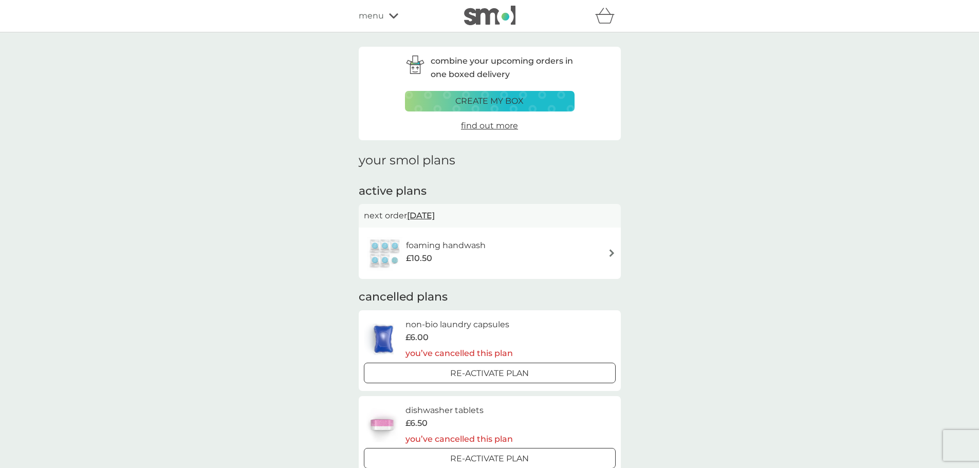
click at [529, 240] on div "foaming handwash £10.50" at bounding box center [490, 253] width 252 height 36
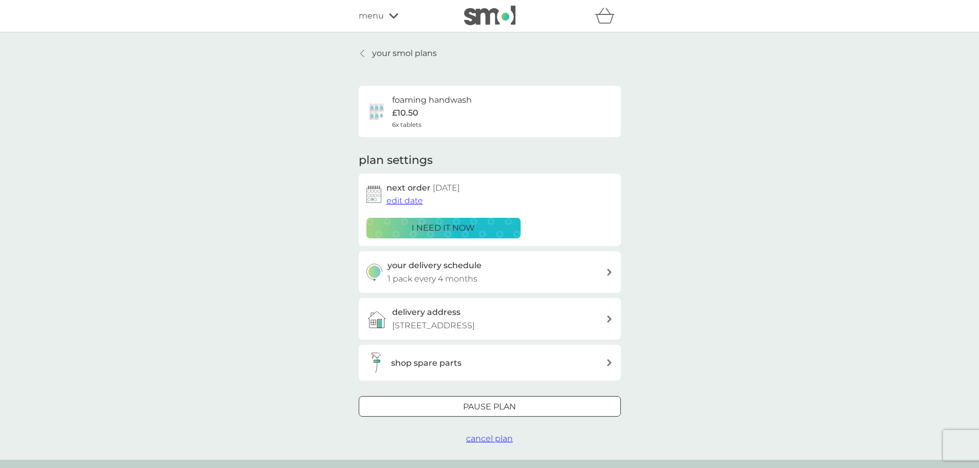
click at [503, 438] on span "cancel plan" at bounding box center [489, 439] width 47 height 10
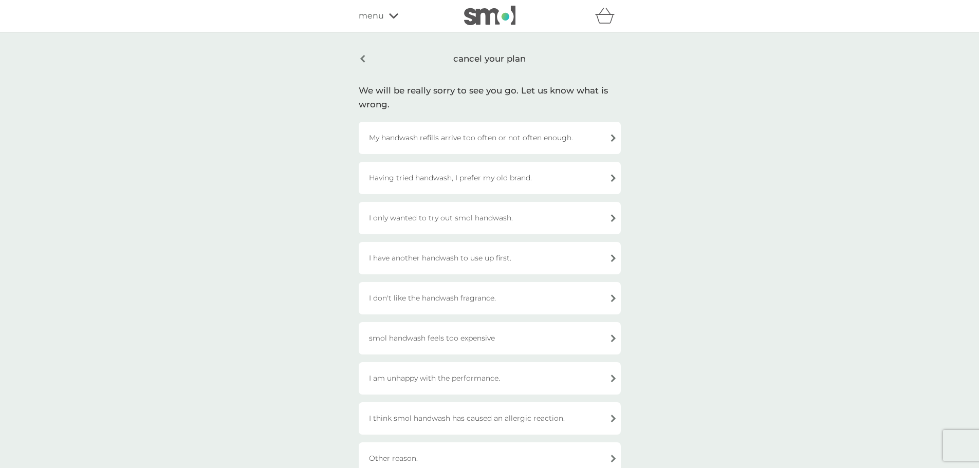
click at [362, 56] on div "cancel your plan" at bounding box center [490, 59] width 262 height 24
